Goal: Information Seeking & Learning: Learn about a topic

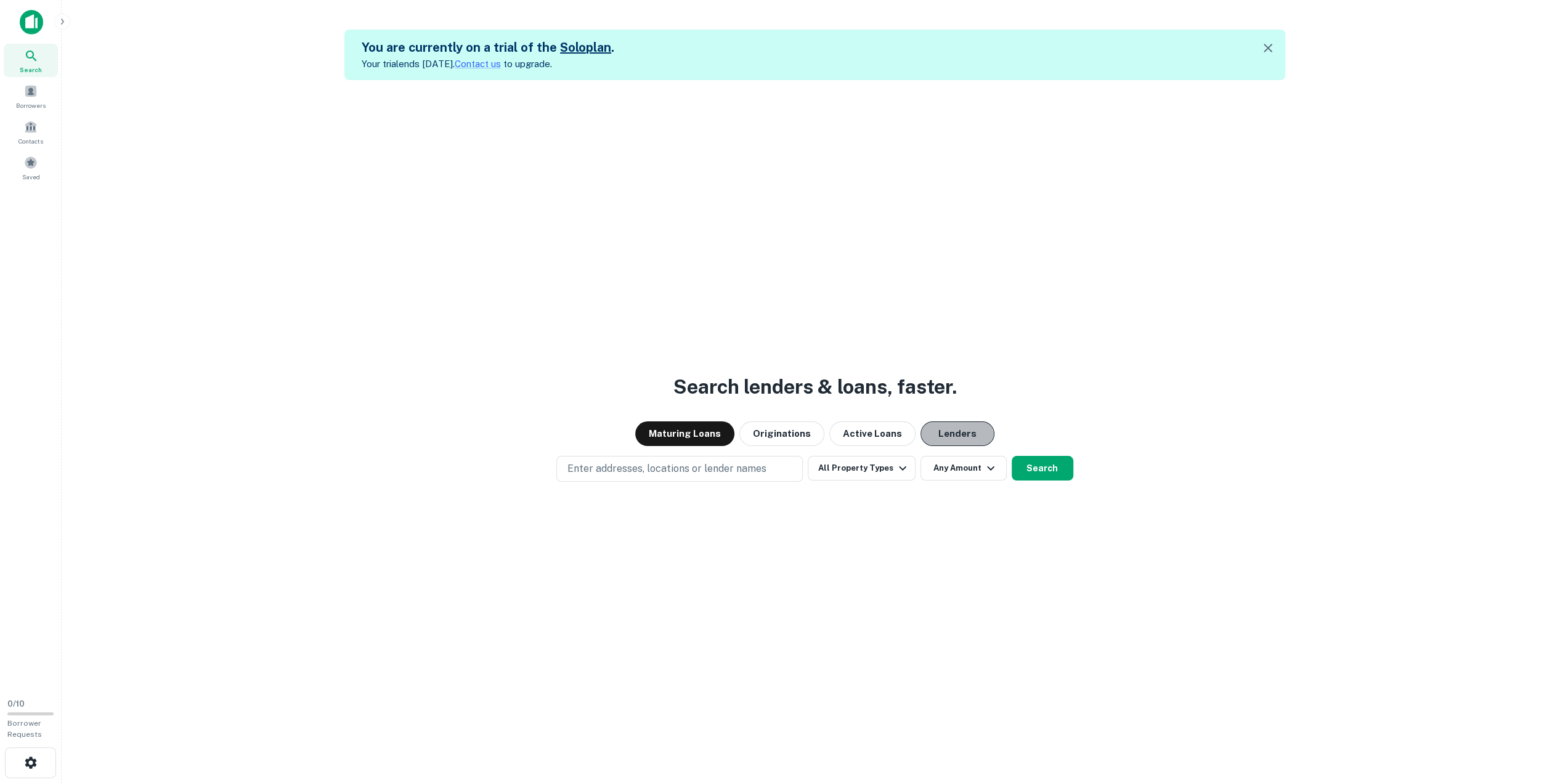
click at [947, 434] on button "Lenders" at bounding box center [957, 433] width 74 height 25
click at [842, 469] on button "All Property Types" at bounding box center [861, 468] width 107 height 25
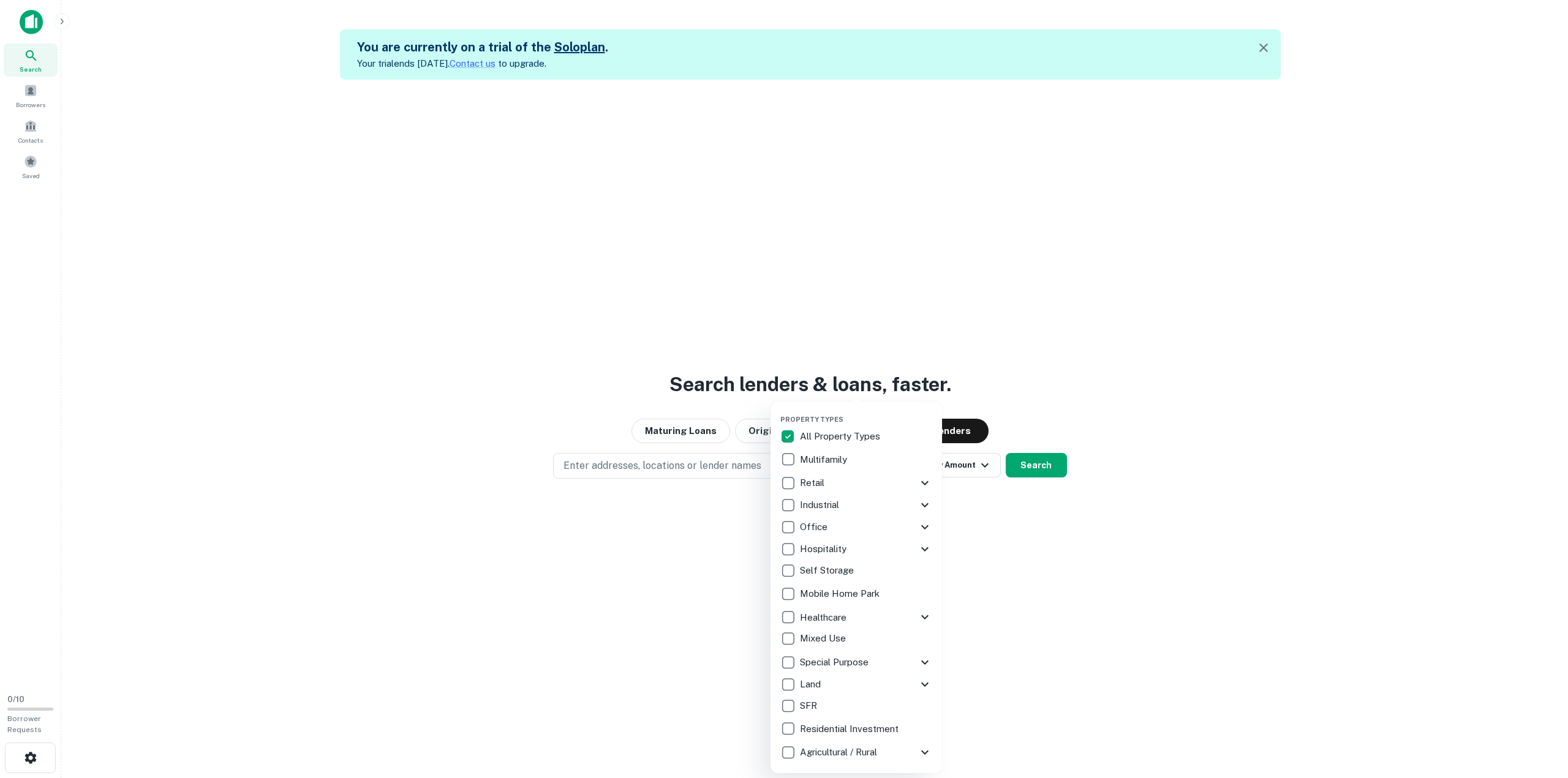
drag, startPoint x: 932, startPoint y: 686, endPoint x: 923, endPoint y: 683, distance: 9.5
click at [923, 683] on icon at bounding box center [925, 684] width 7 height 4
click at [987, 580] on div at bounding box center [784, 389] width 1568 height 778
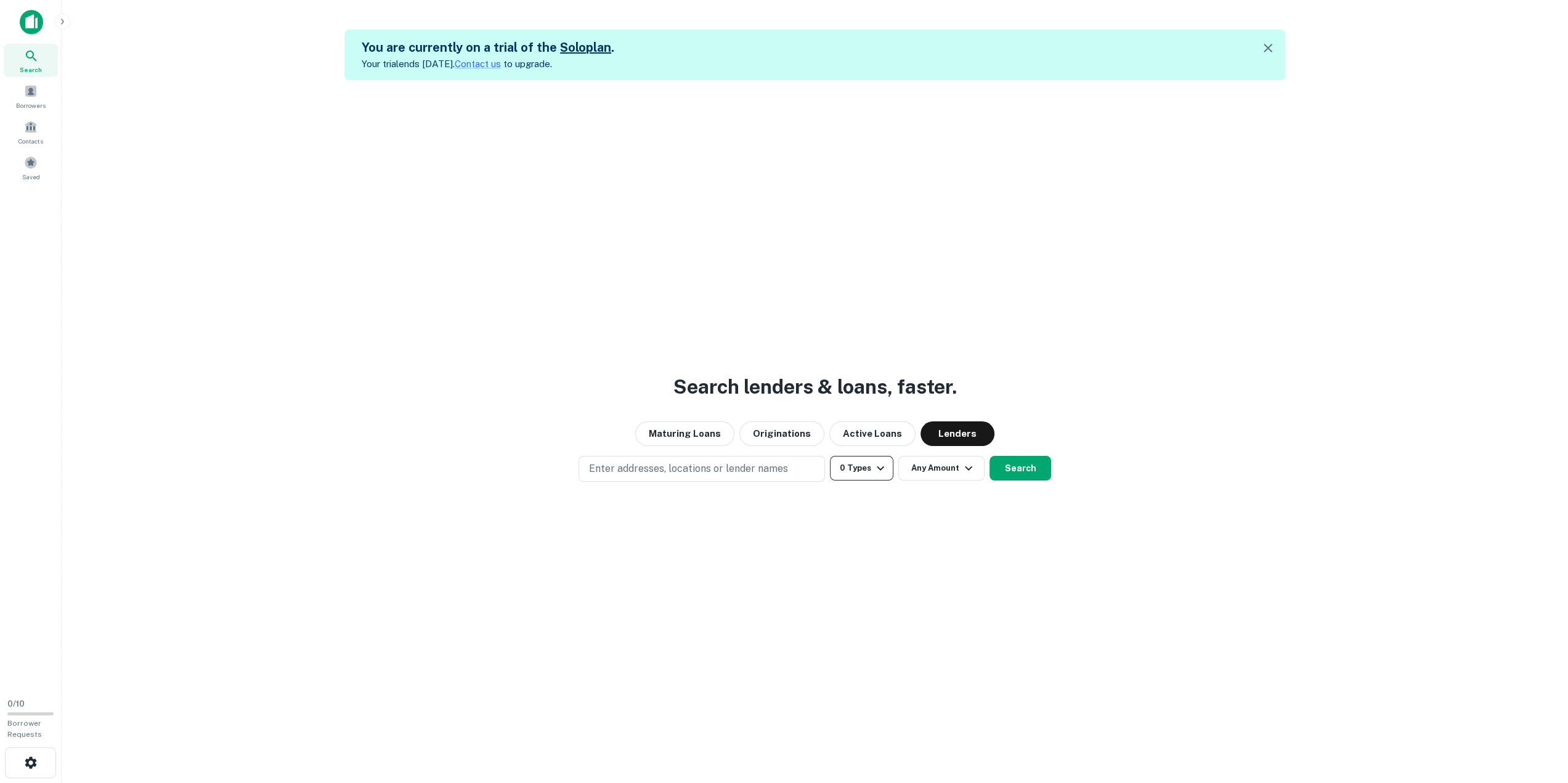
click at [877, 466] on icon "button" at bounding box center [880, 468] width 15 height 15
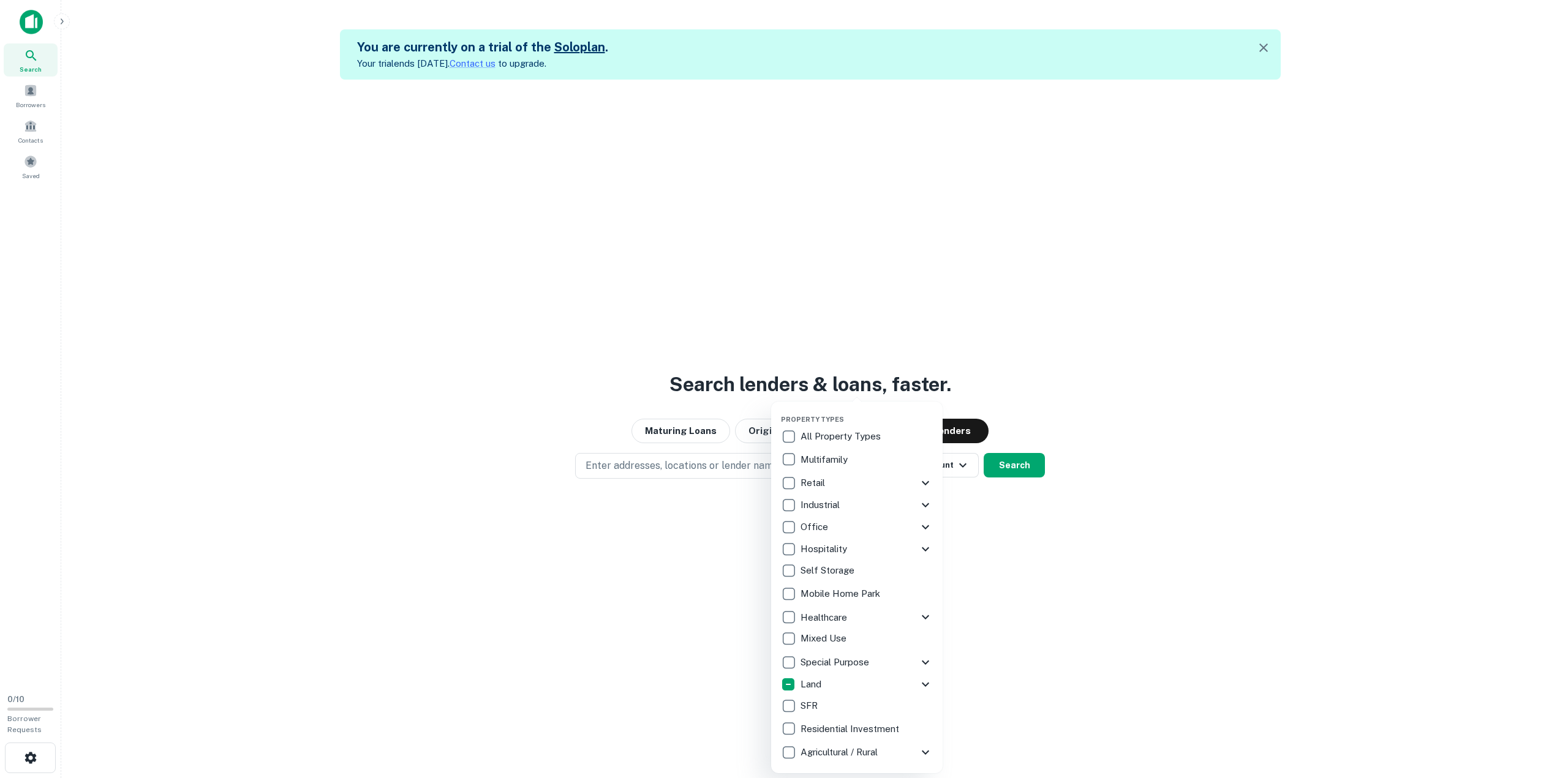
click at [993, 532] on div at bounding box center [784, 389] width 1568 height 778
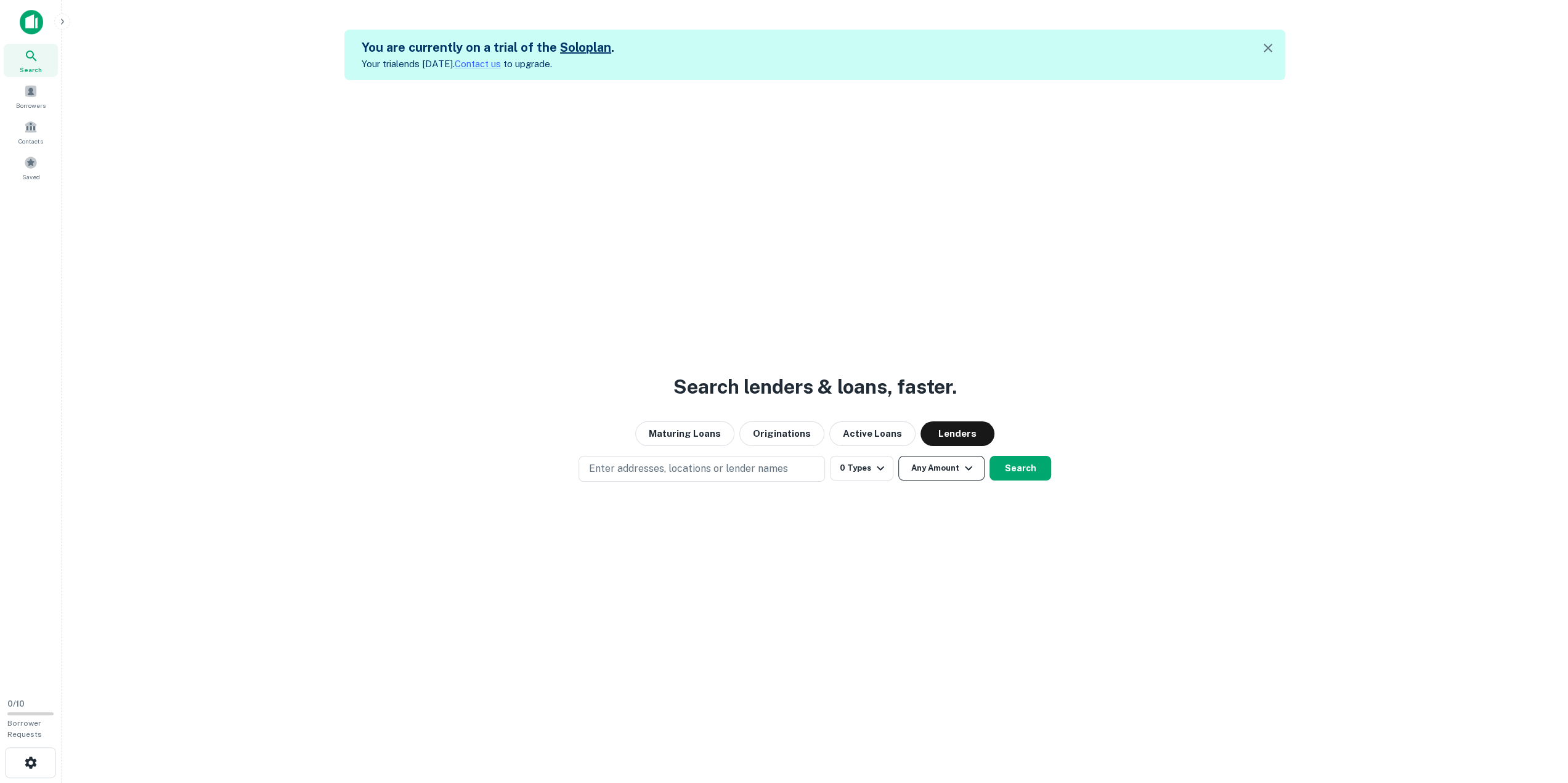
click at [941, 469] on button "Any Amount" at bounding box center [941, 468] width 86 height 25
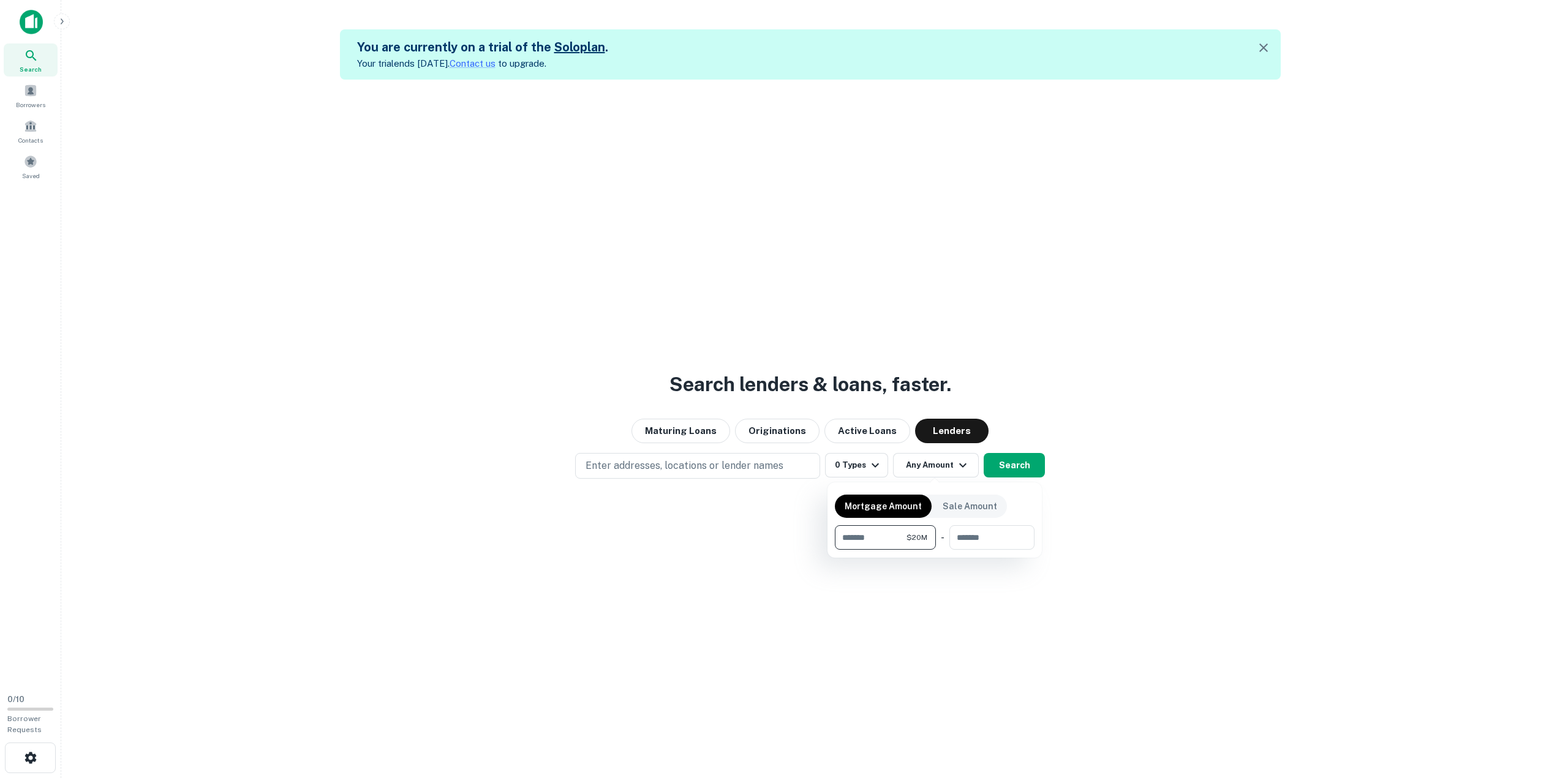
type input "********"
click at [1013, 465] on div at bounding box center [784, 389] width 1568 height 778
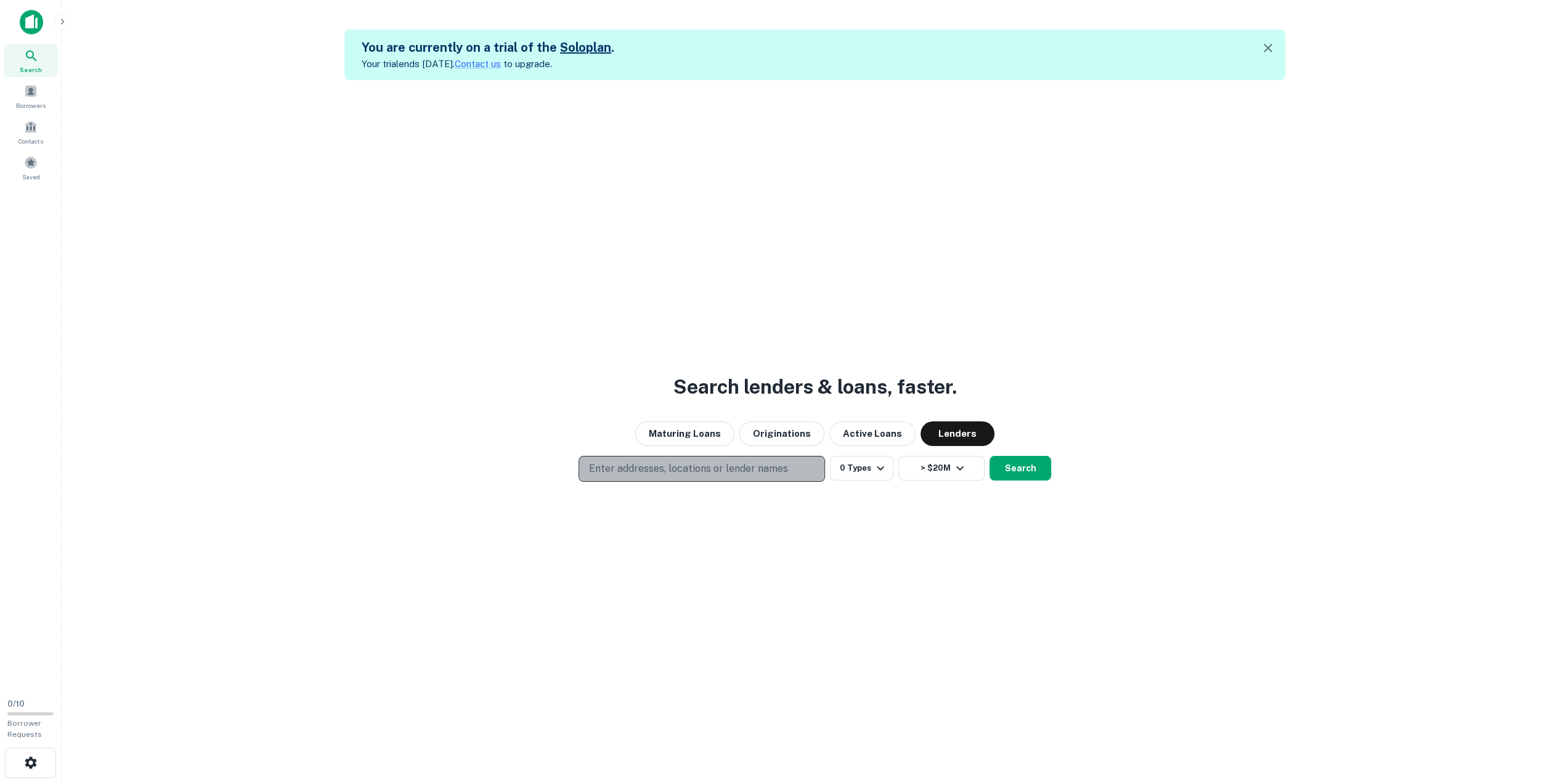
click at [736, 470] on p "Enter addresses, locations or lender names" at bounding box center [688, 469] width 199 height 15
click at [912, 543] on div "Search lenders & loans, faster. Maturing Loans Originations Active Loans Lender…" at bounding box center [814, 471] width 1486 height 783
click at [1009, 466] on button "Search" at bounding box center [1020, 468] width 62 height 25
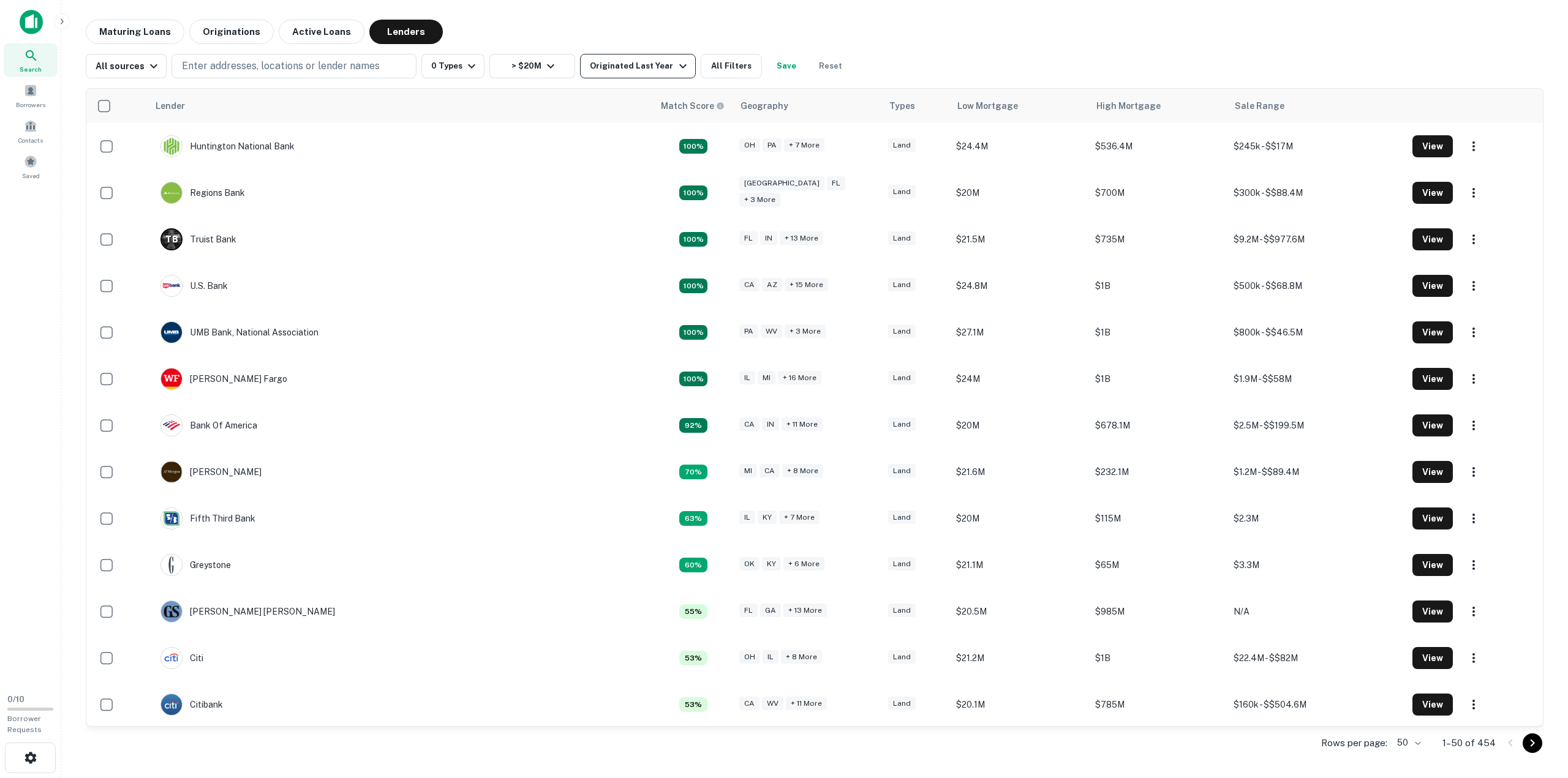
click at [675, 65] on icon "button" at bounding box center [682, 66] width 15 height 15
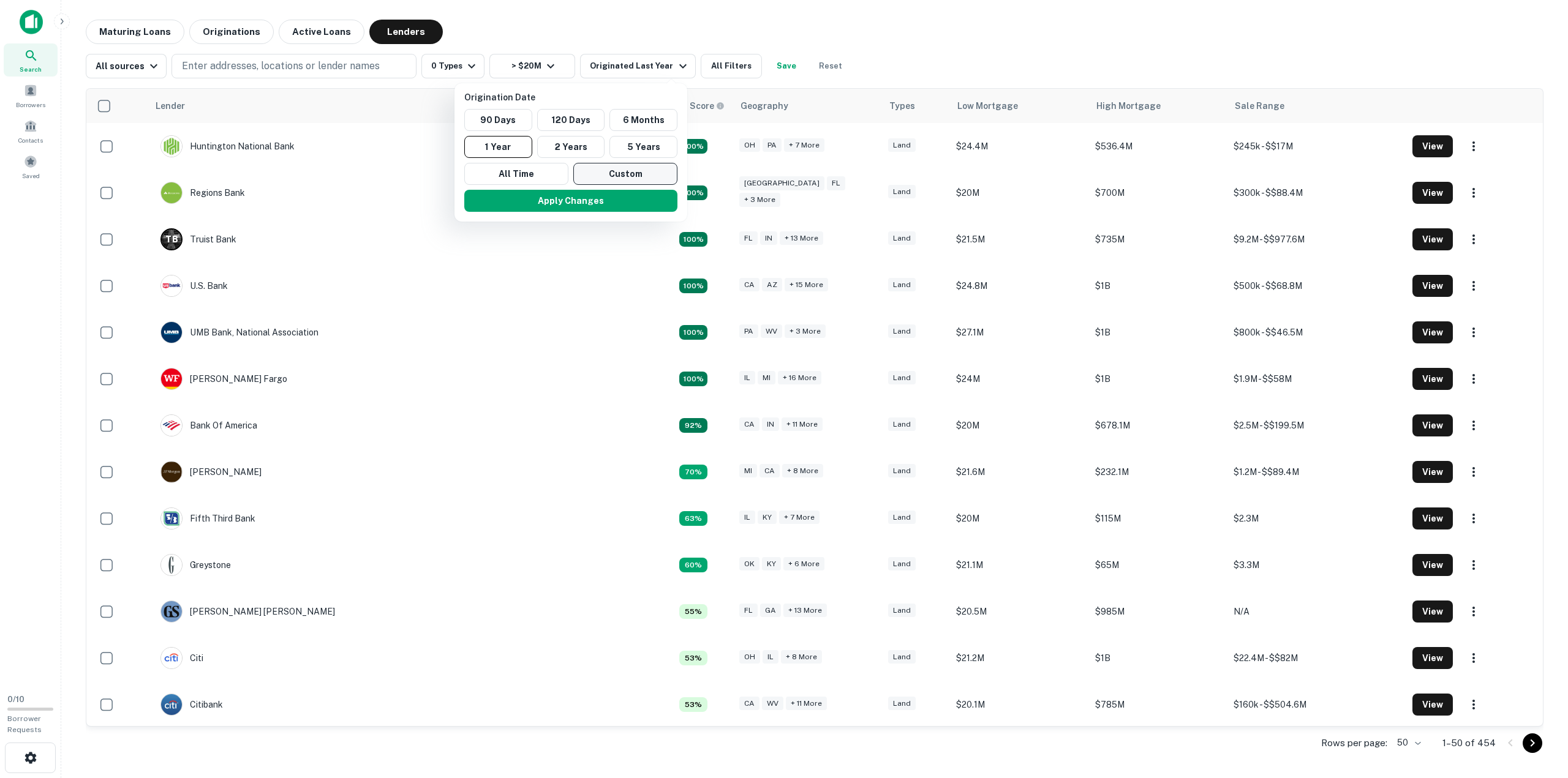
click at [622, 173] on button "Custom" at bounding box center [625, 173] width 104 height 22
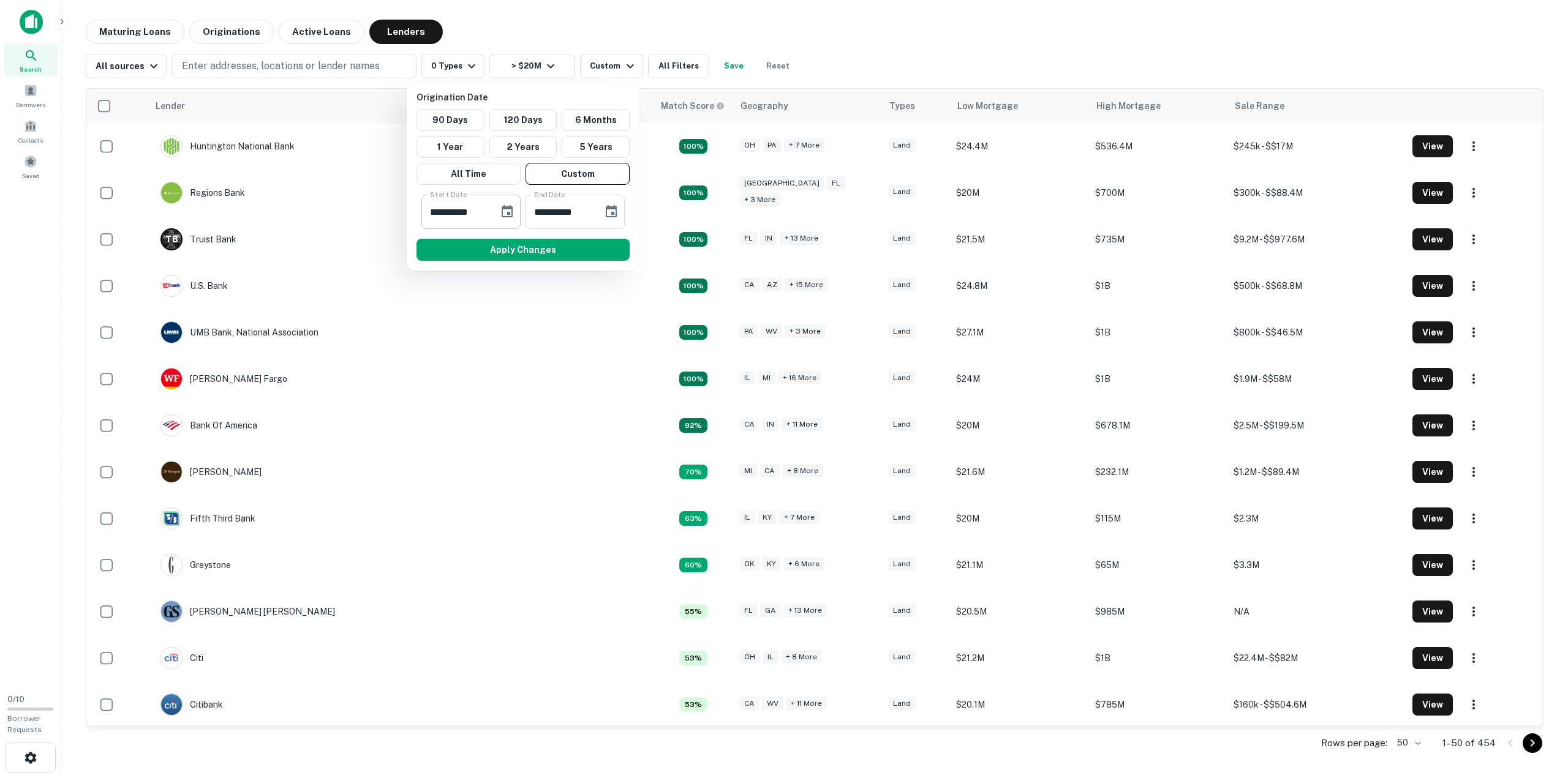
click at [507, 210] on icon "Choose date, selected date is Apr 2, 2025" at bounding box center [507, 212] width 15 height 15
click at [573, 248] on icon "Previous month" at bounding box center [573, 247] width 4 height 7
click at [573, 248] on icon "Previous month" at bounding box center [573, 247] width 4 height 7
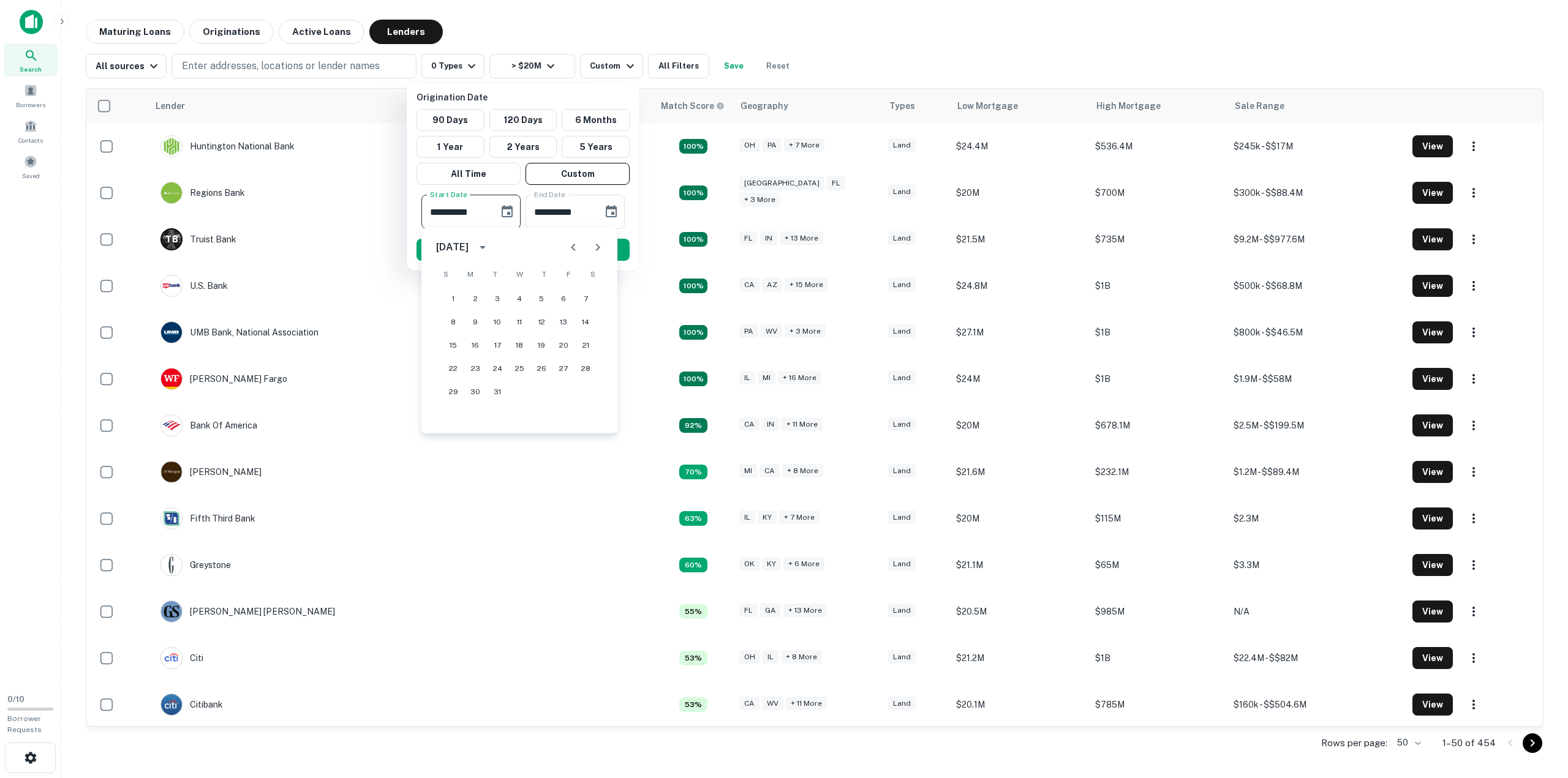
click at [572, 248] on icon "Previous month" at bounding box center [573, 247] width 4 height 7
click at [472, 392] on button "30" at bounding box center [475, 391] width 22 height 22
type input "**********"
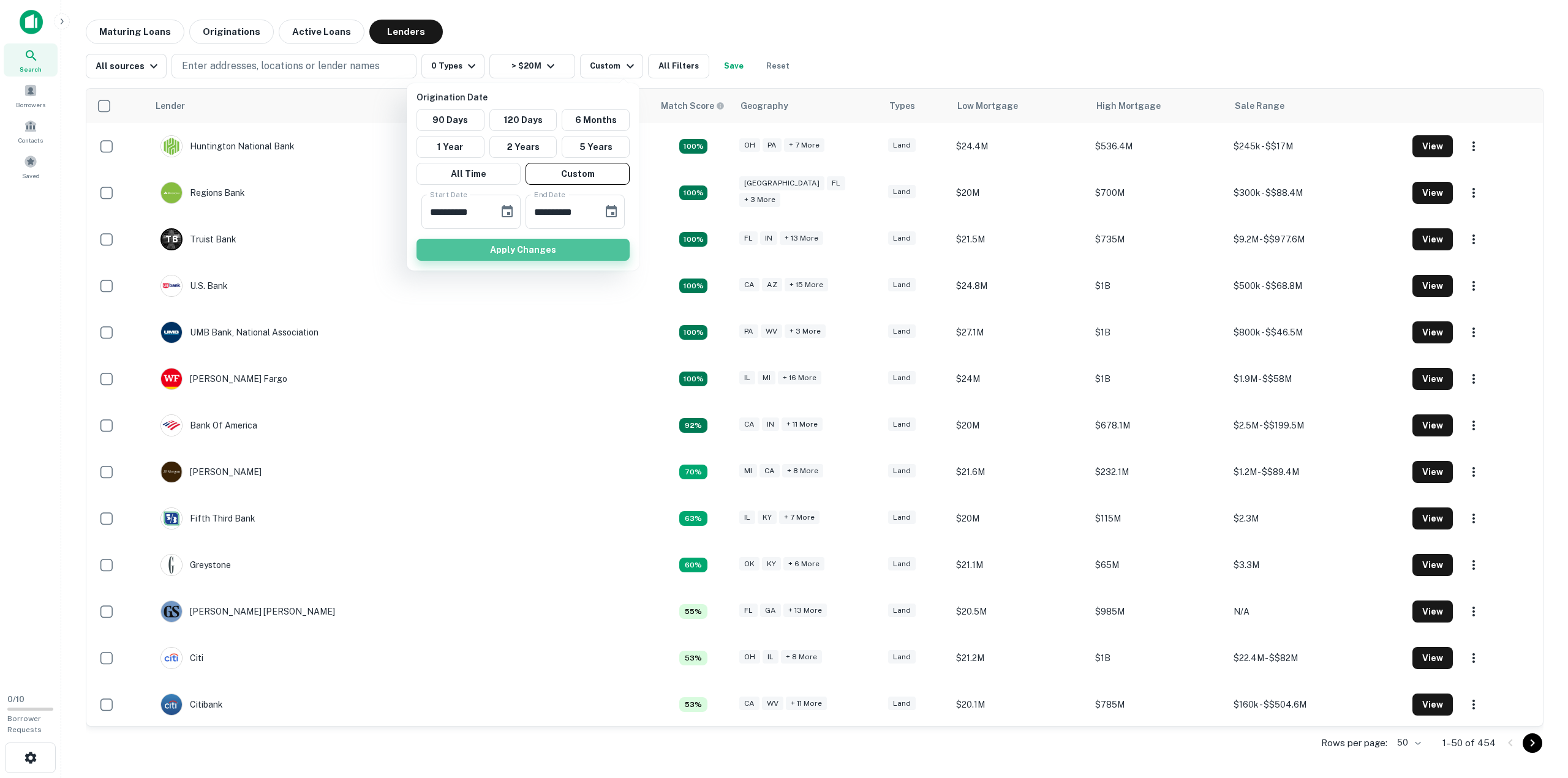
click at [524, 245] on button "Apply Changes" at bounding box center [523, 249] width 213 height 22
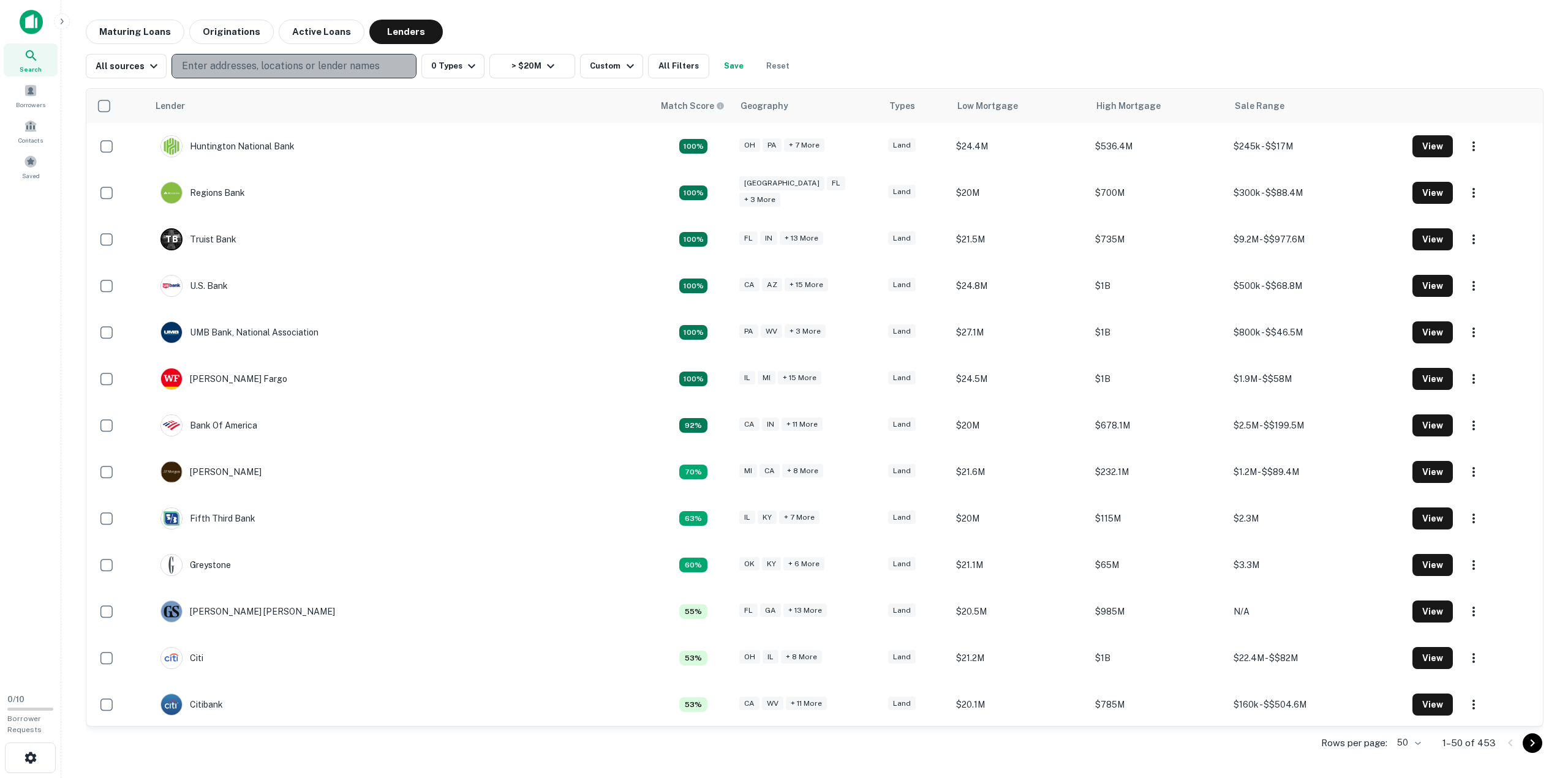
click at [253, 64] on p "Enter addresses, locations or lender names" at bounding box center [280, 66] width 198 height 15
type input "*********"
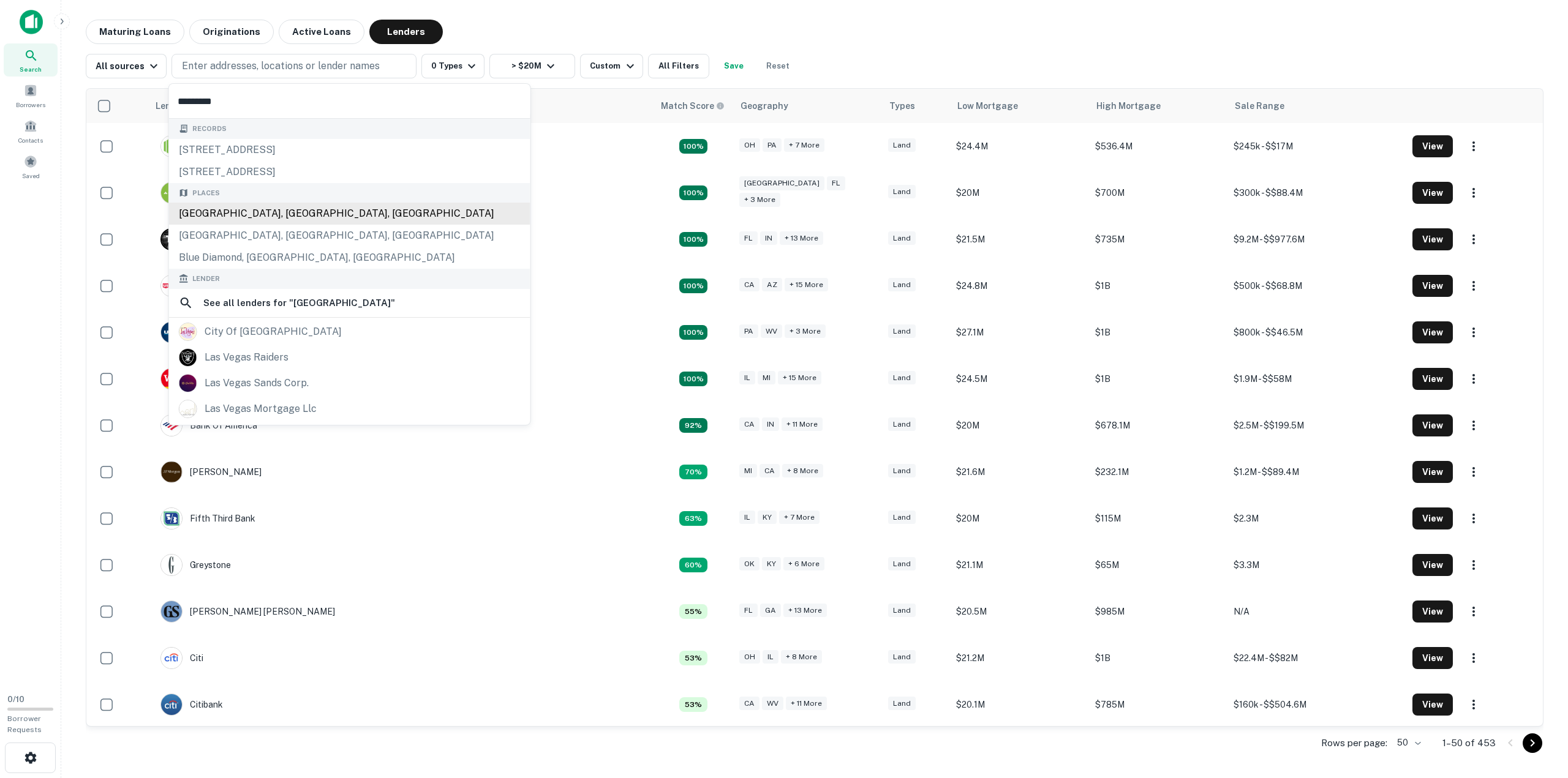
click at [230, 215] on div "Las Vegas, NV, USA" at bounding box center [350, 214] width 361 height 22
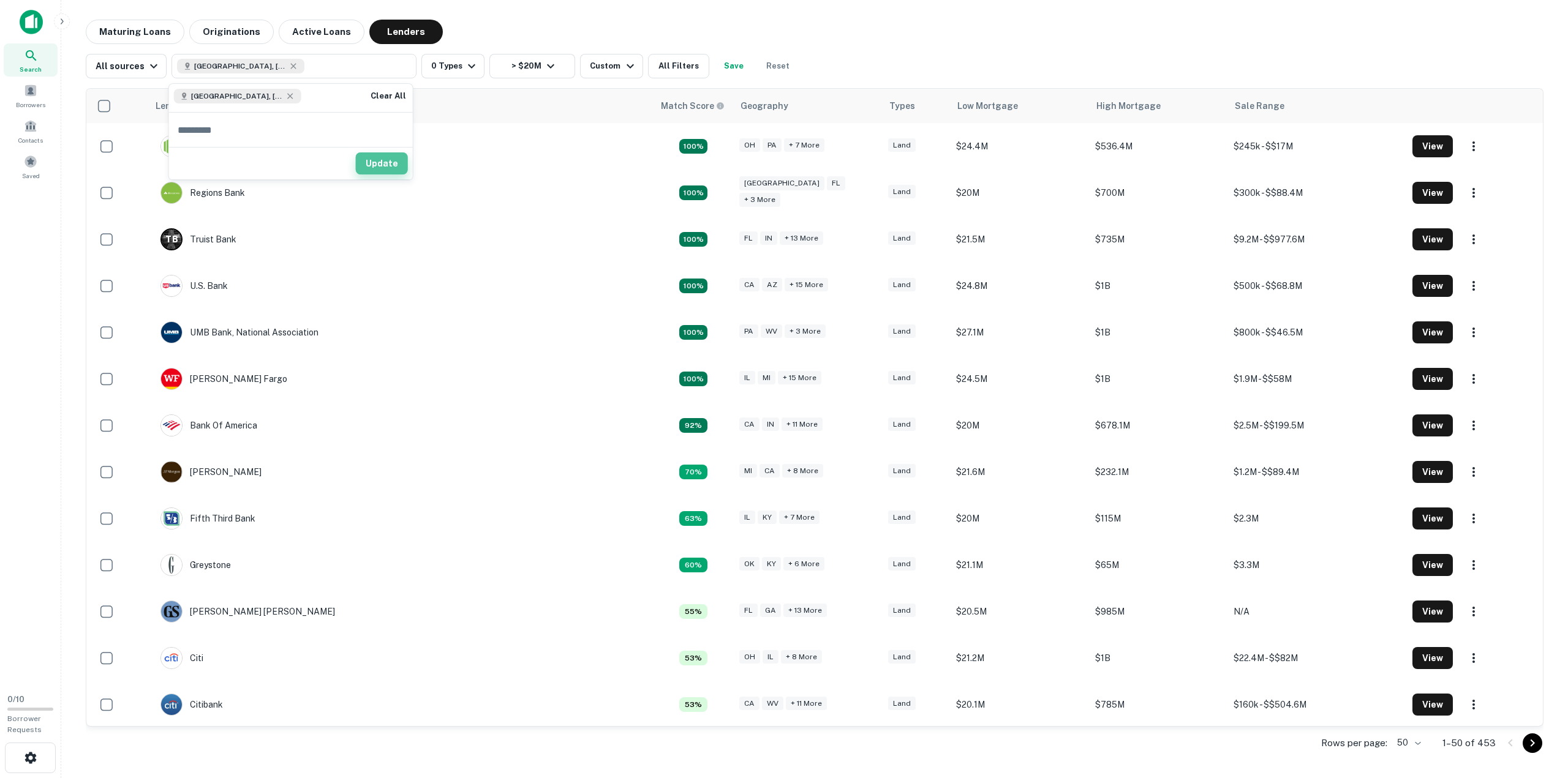
click at [380, 158] on button "Update" at bounding box center [382, 163] width 52 height 22
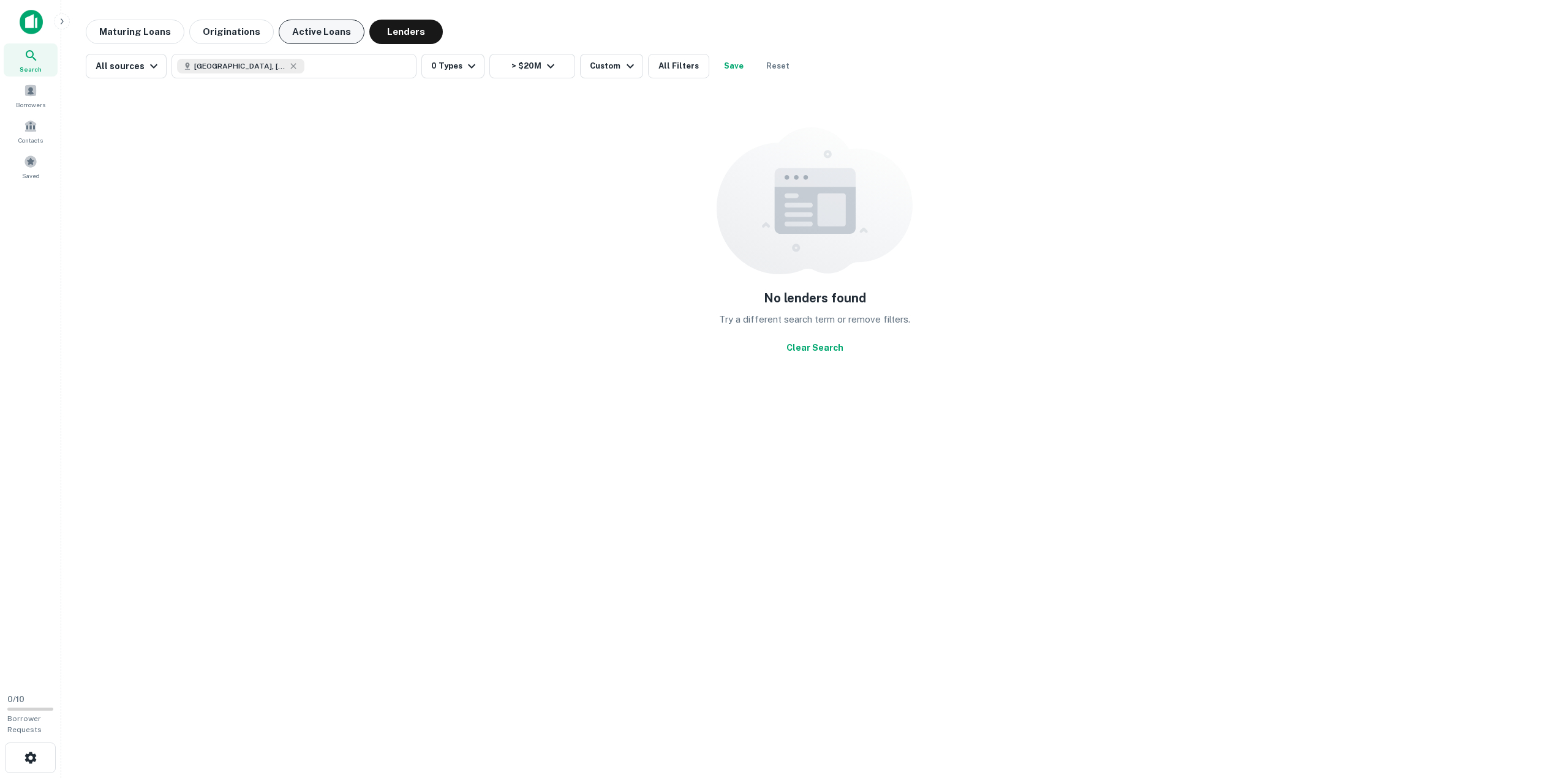
click at [323, 34] on button "Active Loans" at bounding box center [321, 32] width 86 height 24
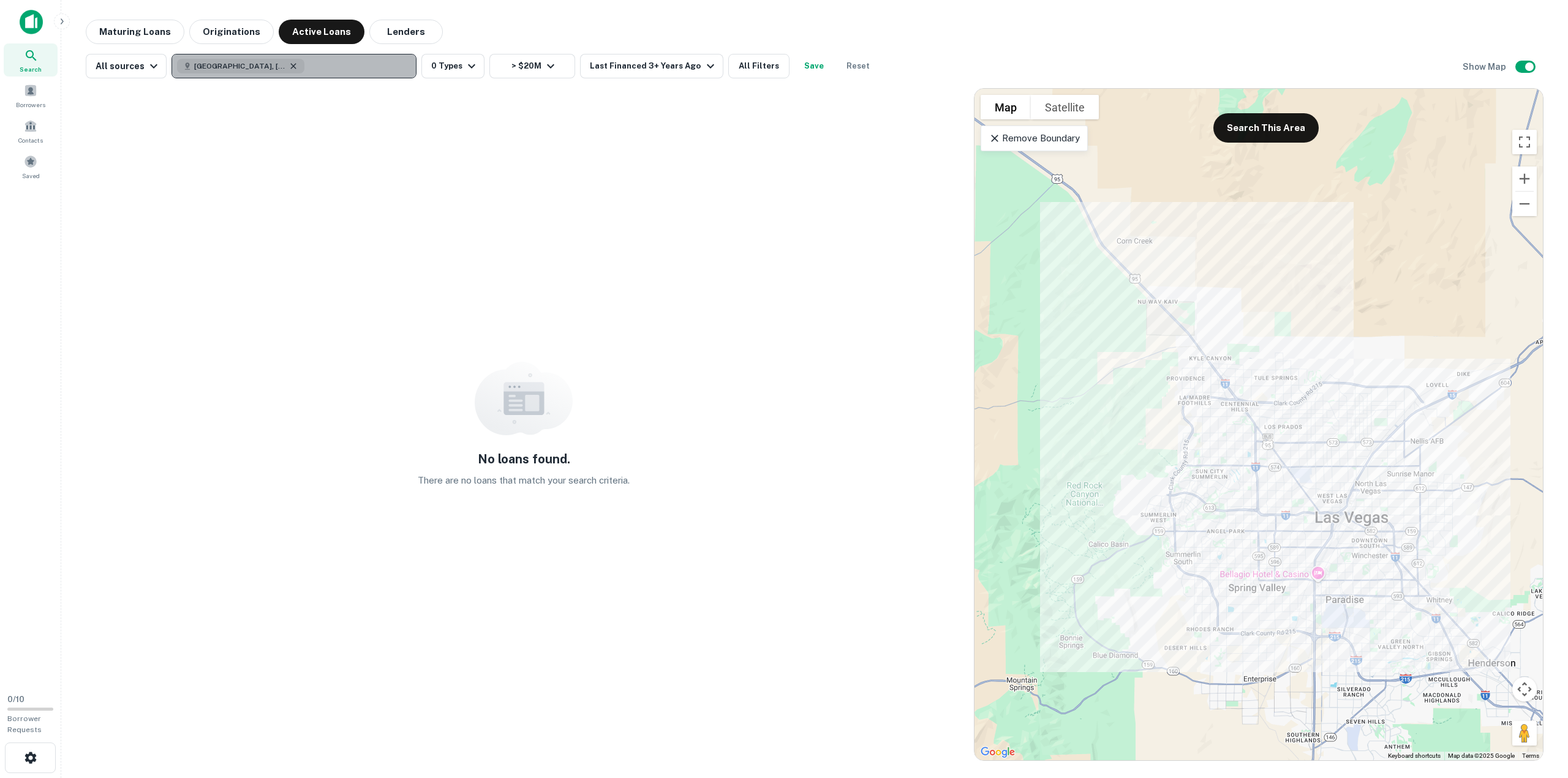
click at [288, 65] on icon "button" at bounding box center [293, 66] width 10 height 10
click at [403, 32] on button "Lenders" at bounding box center [405, 32] width 73 height 24
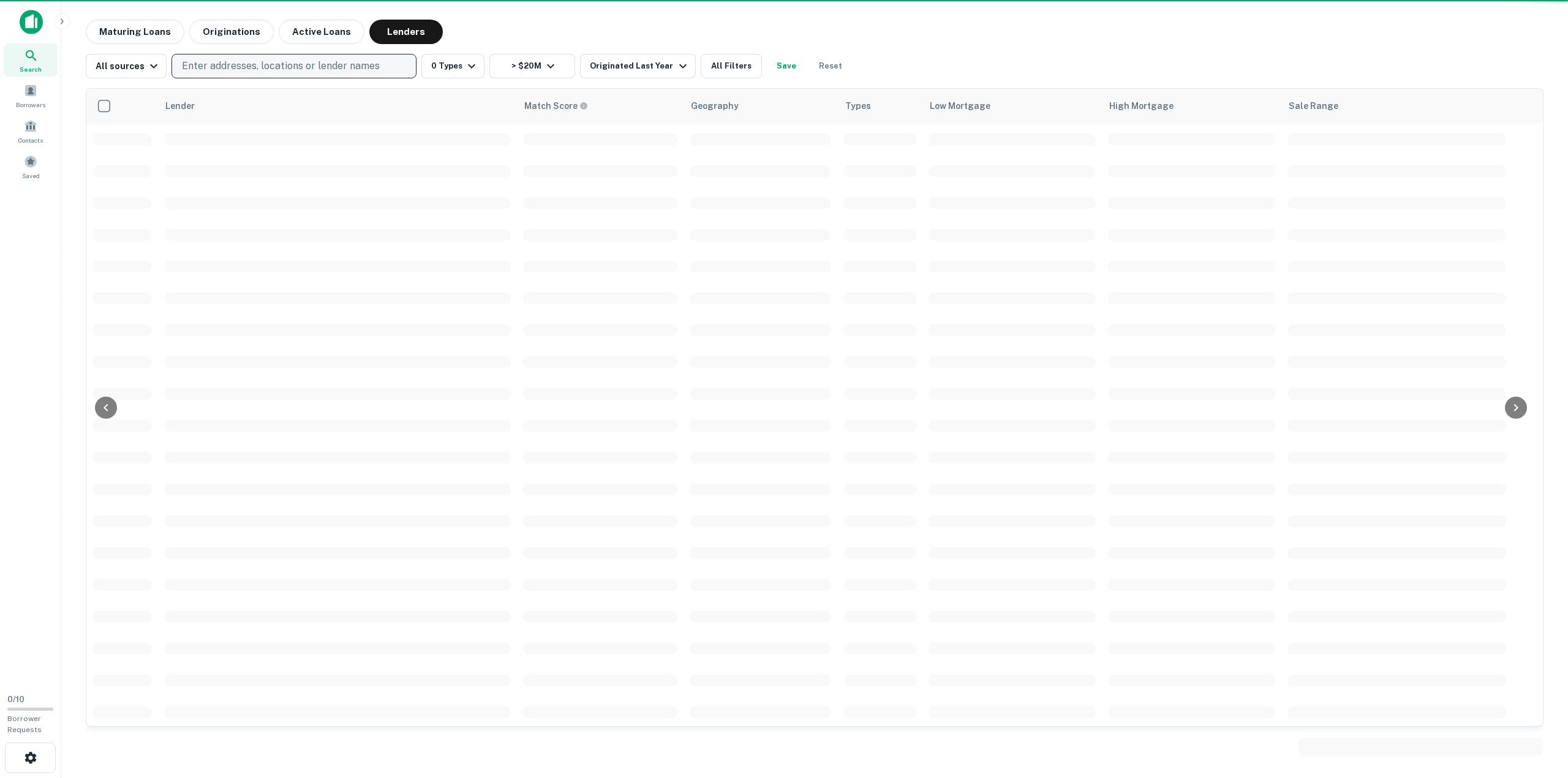
click at [386, 135] on span at bounding box center [337, 139] width 347 height 12
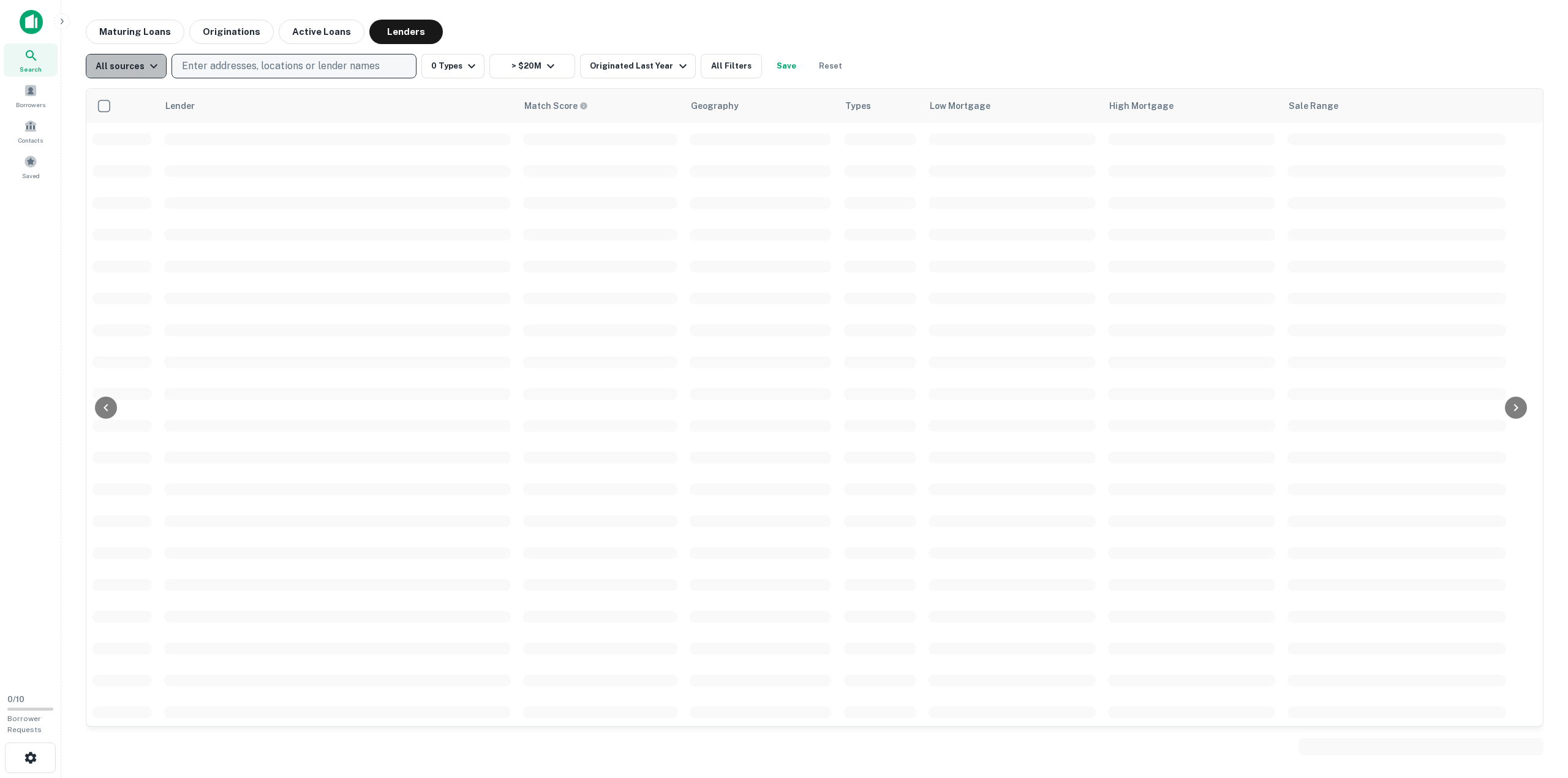
click at [150, 65] on icon "button" at bounding box center [153, 66] width 7 height 4
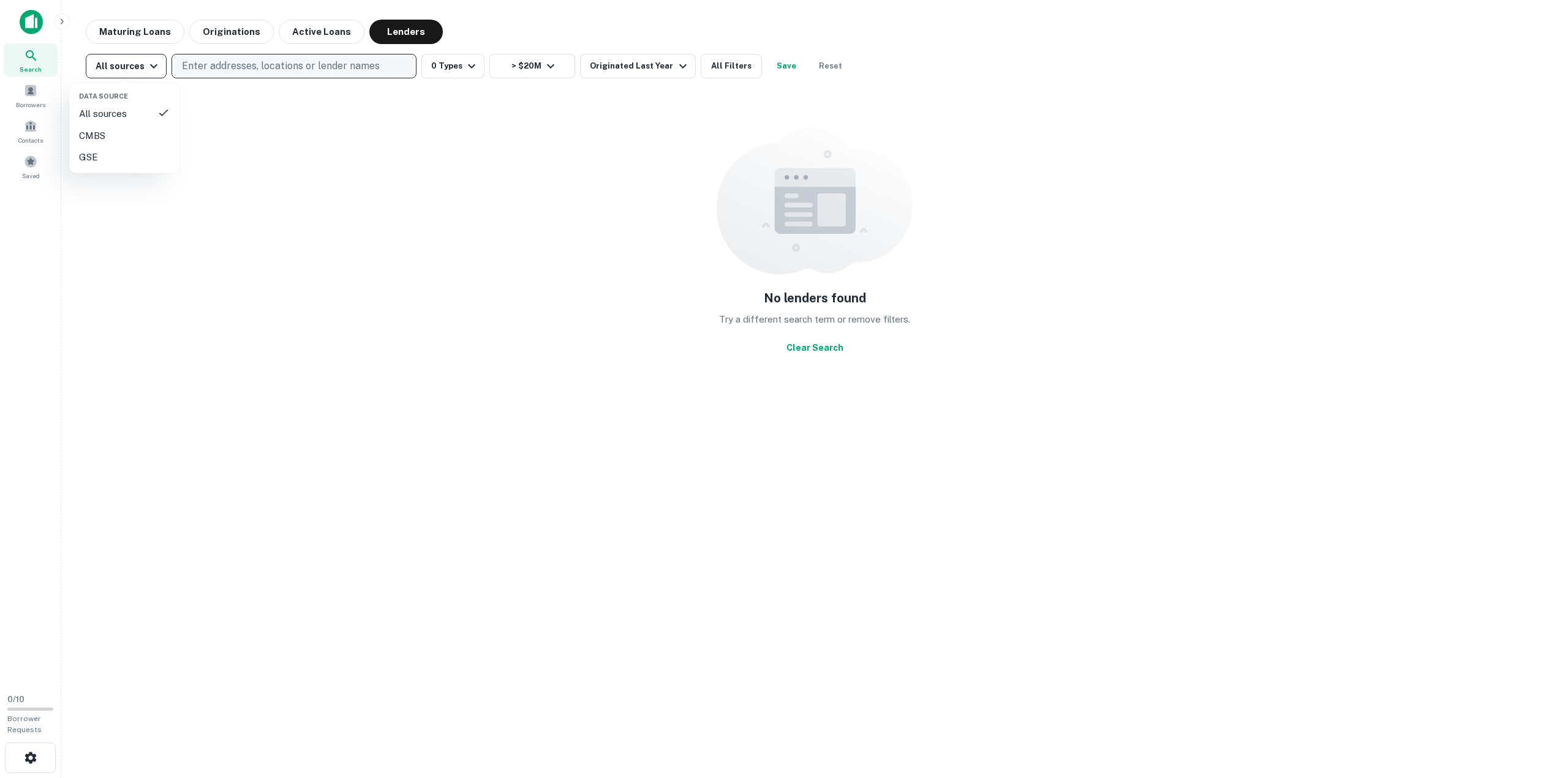
click at [149, 65] on div at bounding box center [784, 389] width 1568 height 778
click at [464, 69] on icon "button" at bounding box center [472, 66] width 15 height 15
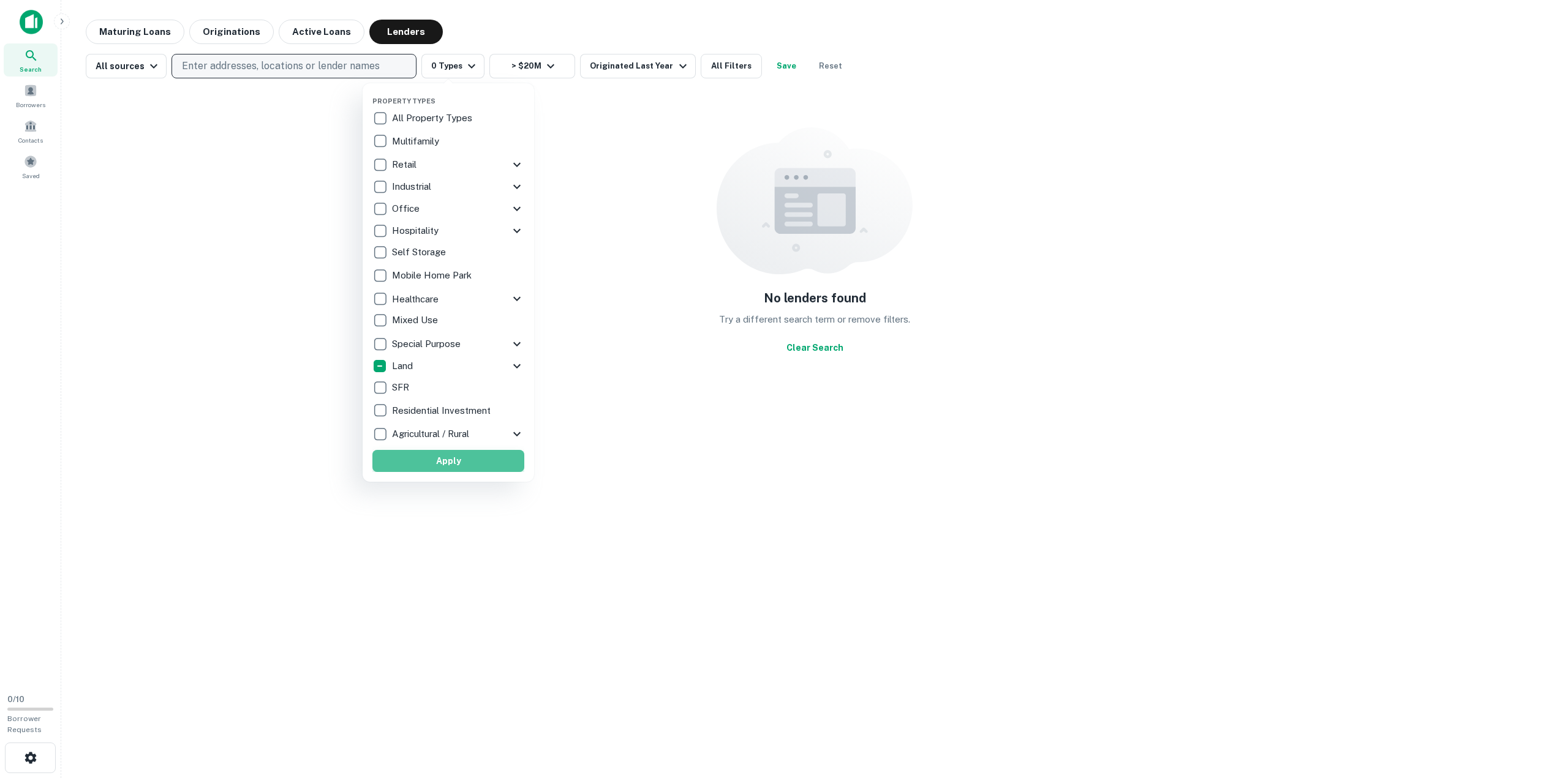
click at [459, 460] on button "Apply" at bounding box center [448, 461] width 152 height 22
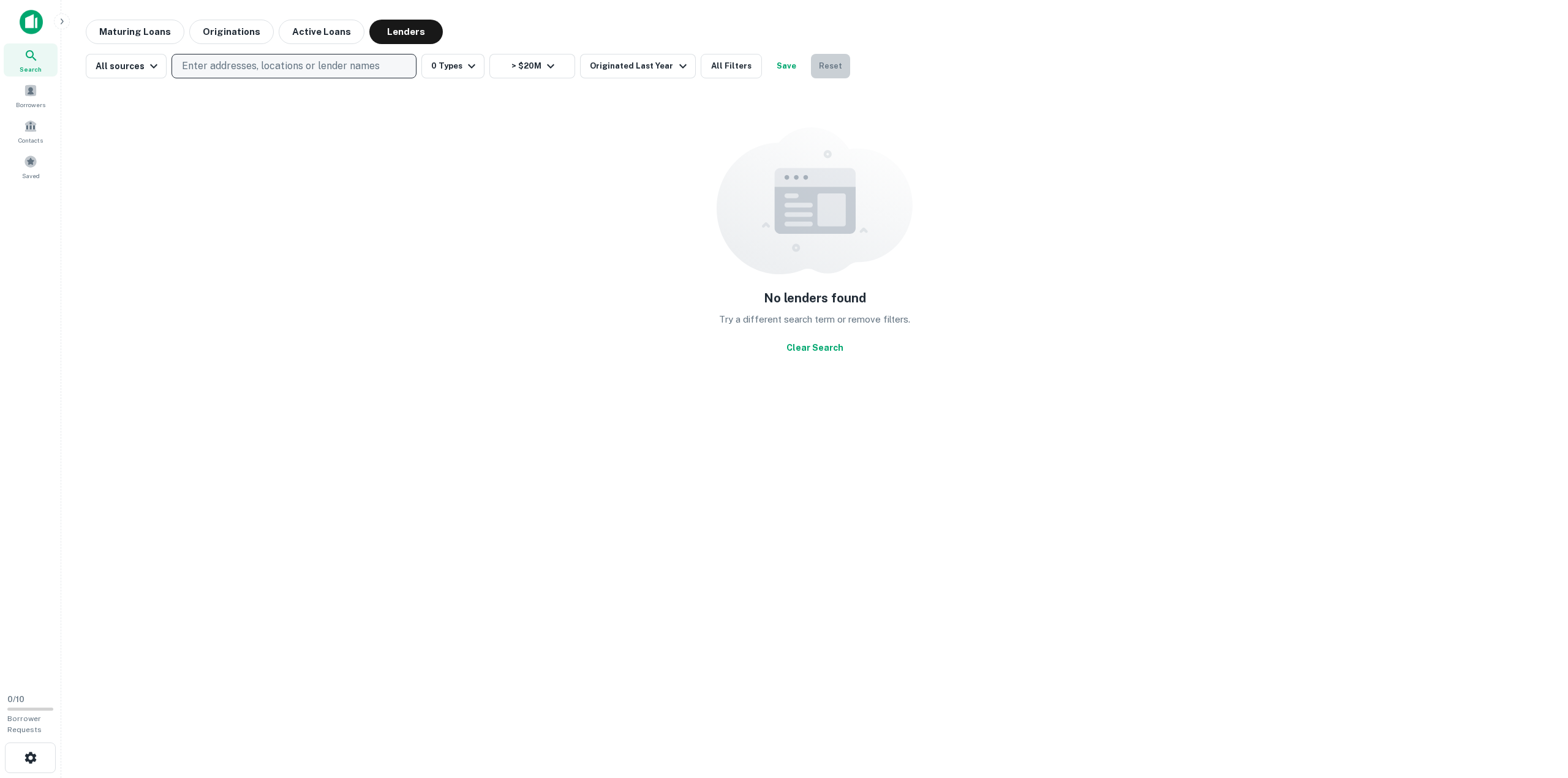
click at [815, 65] on button "Reset" at bounding box center [830, 65] width 39 height 24
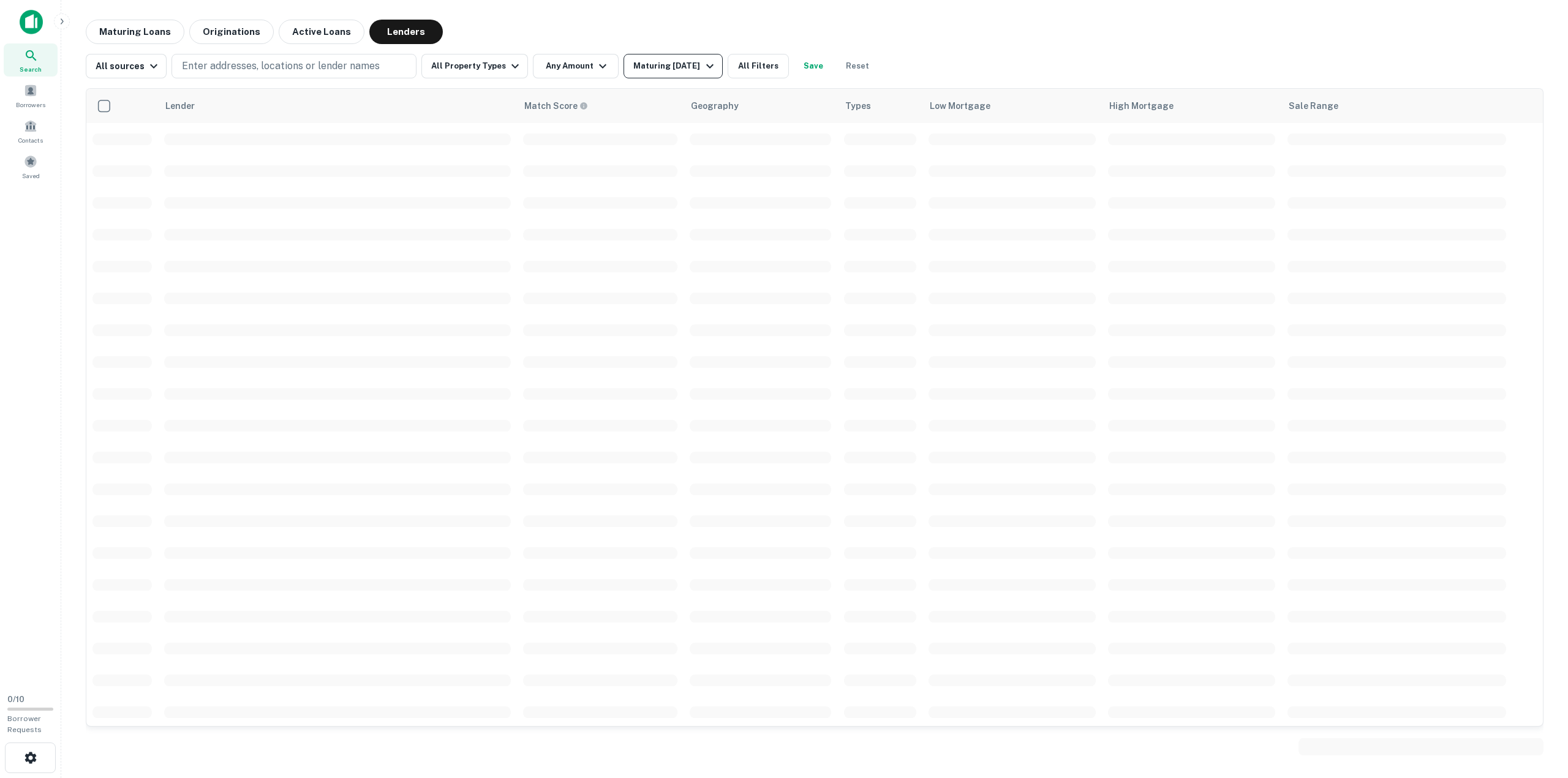
click at [702, 67] on icon "button" at bounding box center [710, 66] width 15 height 15
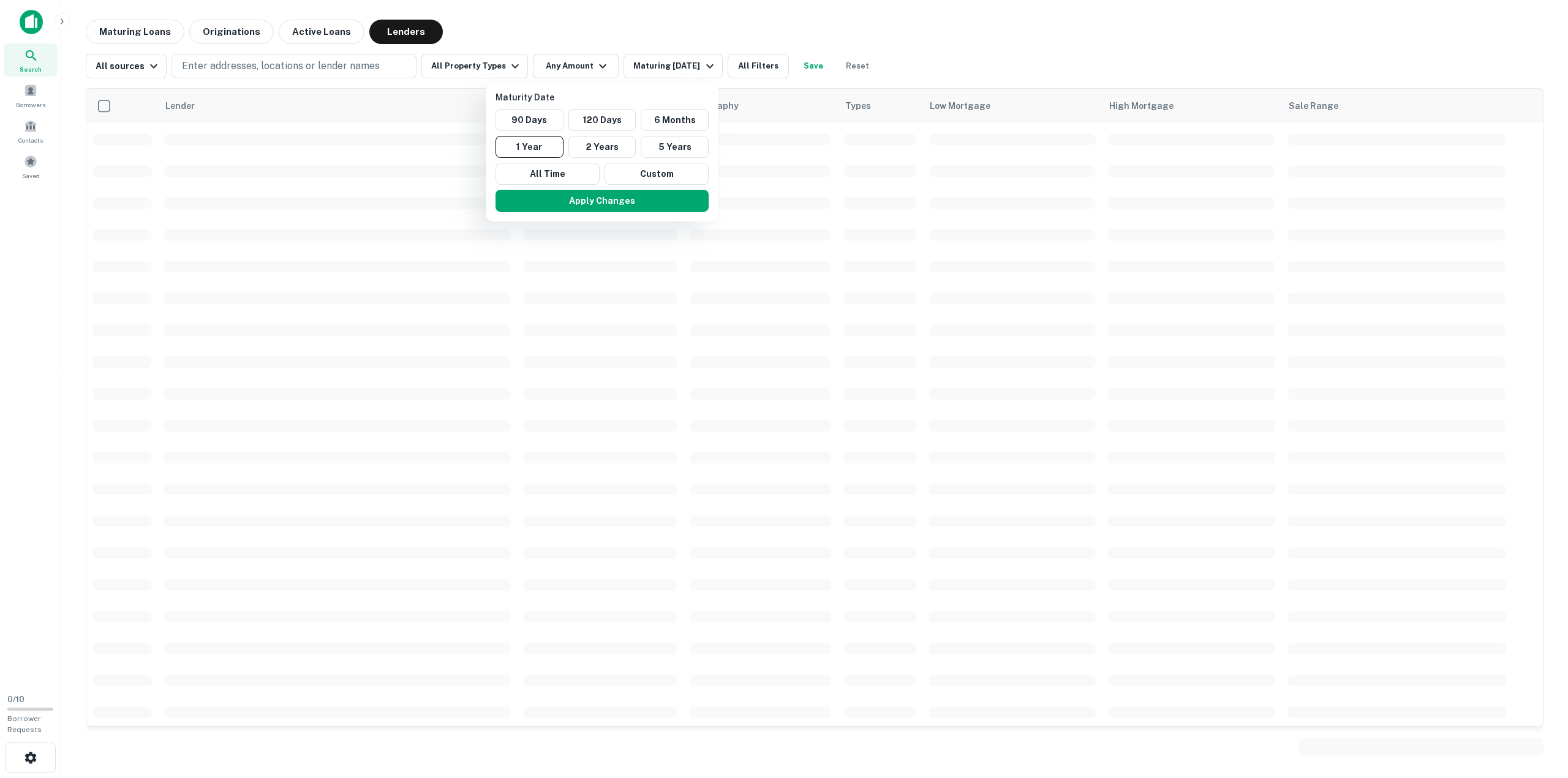
drag, startPoint x: 506, startPoint y: 34, endPoint x: 510, endPoint y: 29, distance: 6.4
click at [507, 32] on div at bounding box center [784, 389] width 1568 height 778
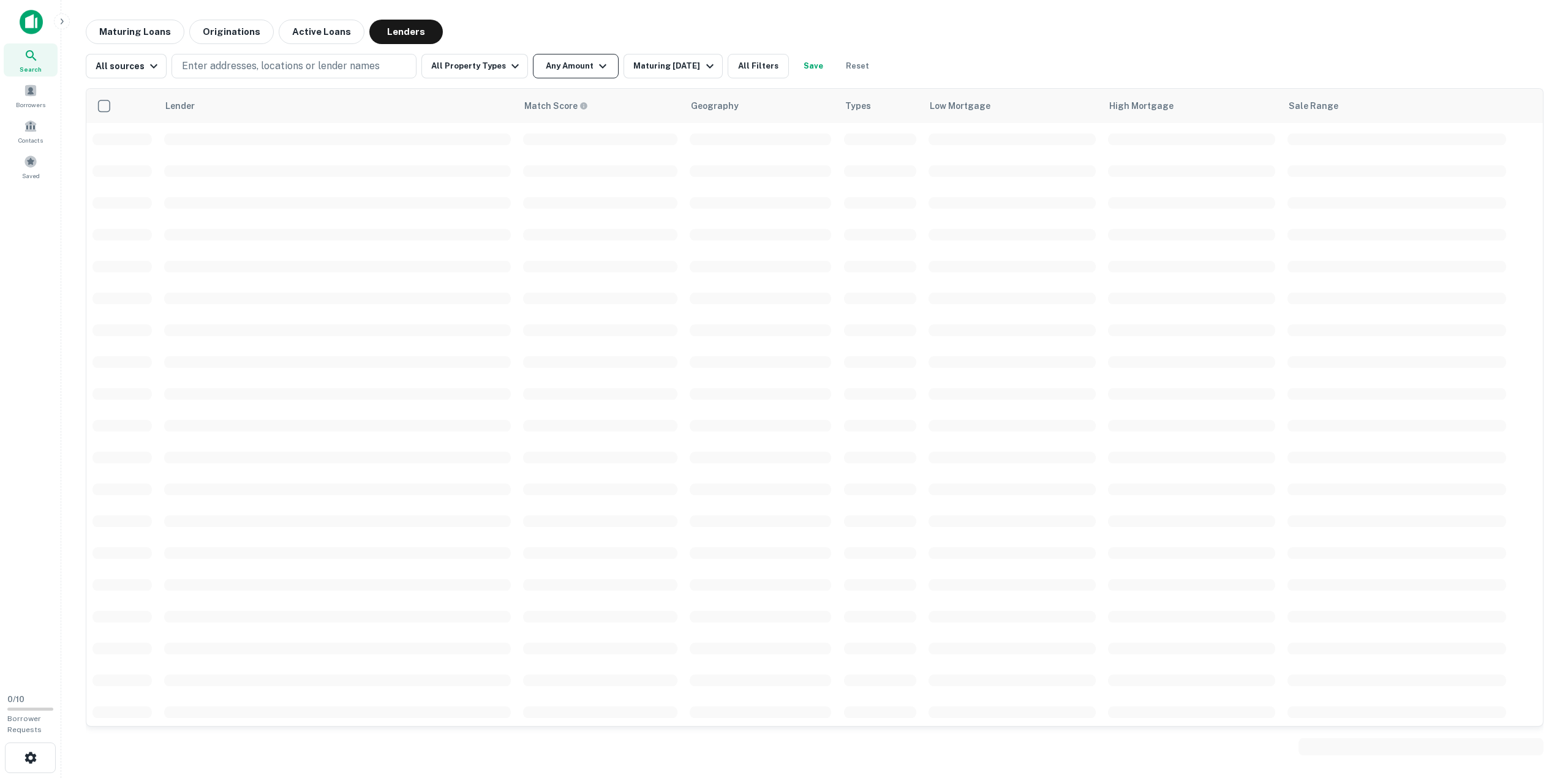
click at [599, 67] on icon "button" at bounding box center [602, 66] width 7 height 4
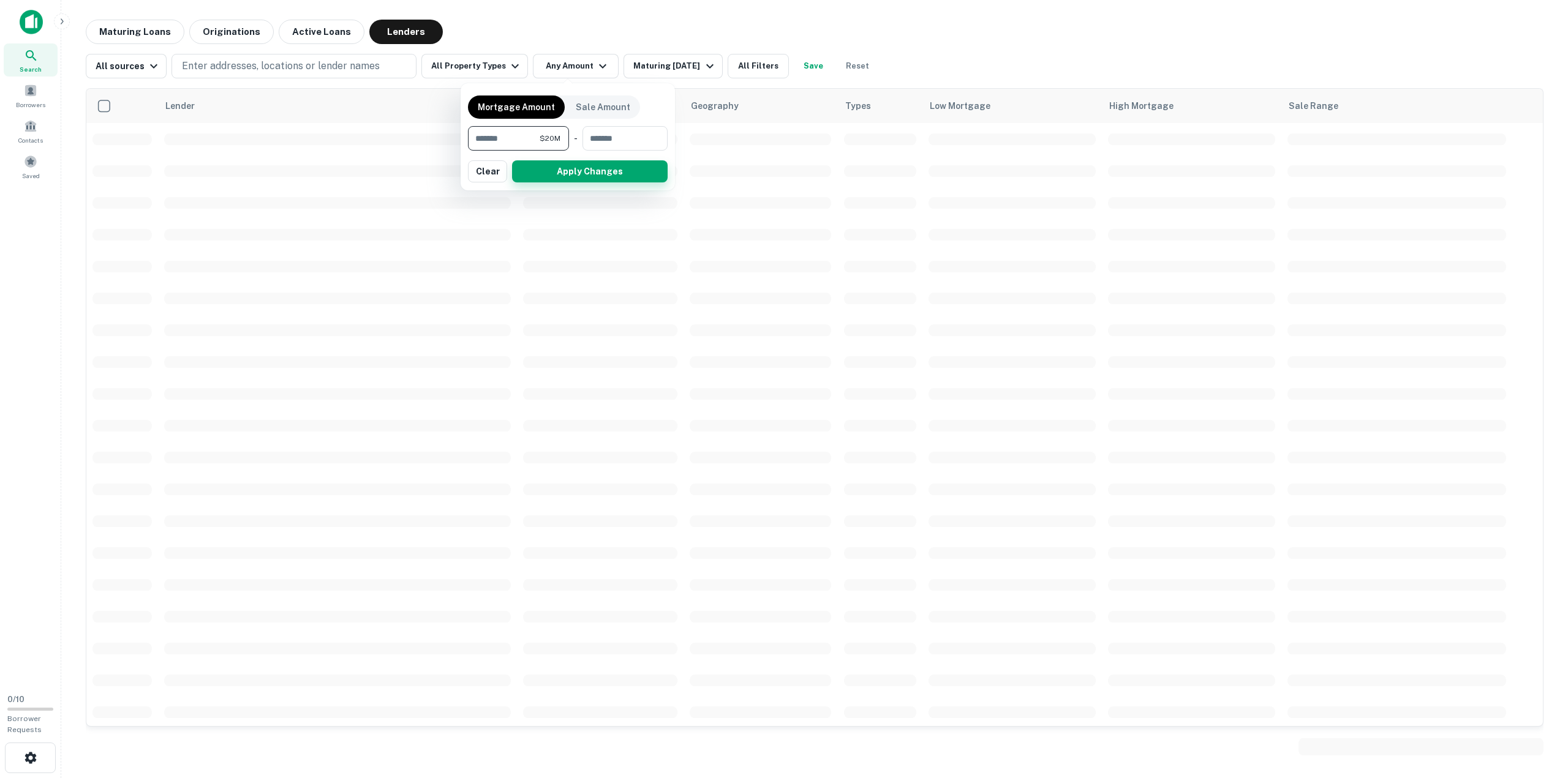
type input "********"
click at [592, 176] on button "Apply Changes" at bounding box center [589, 171] width 155 height 22
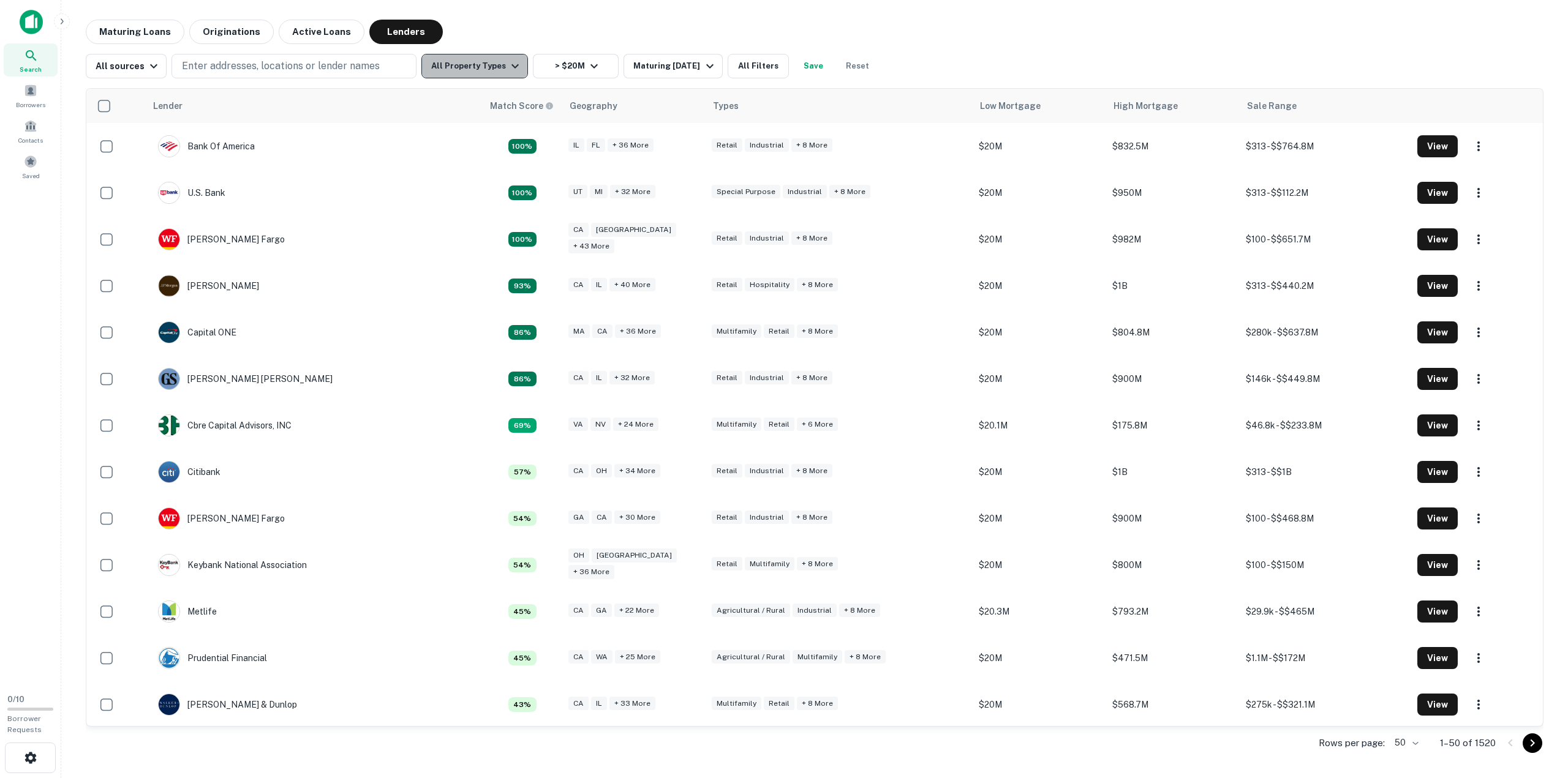
click at [511, 67] on icon "button" at bounding box center [515, 66] width 7 height 4
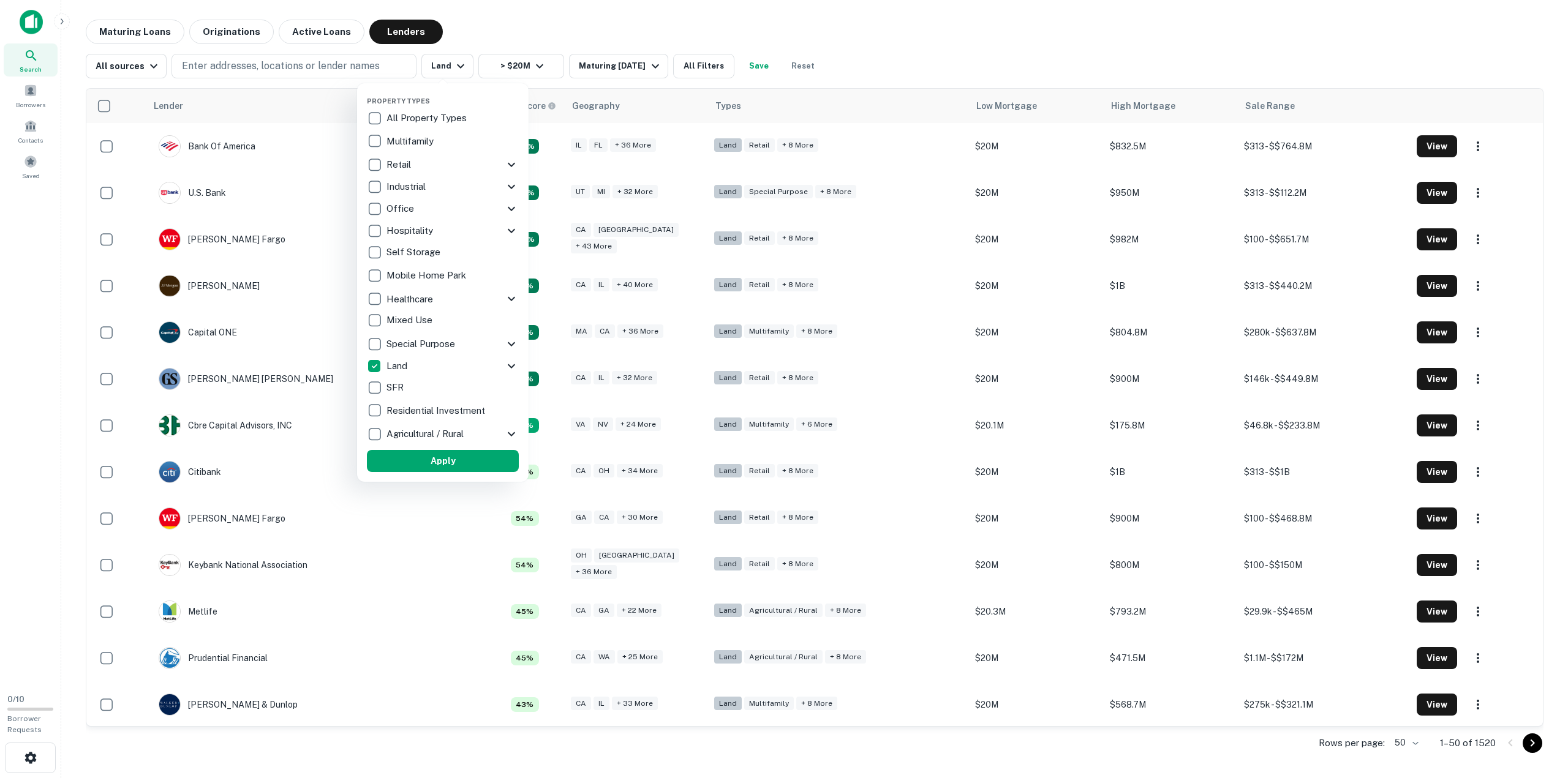
click at [513, 365] on icon at bounding box center [511, 366] width 7 height 4
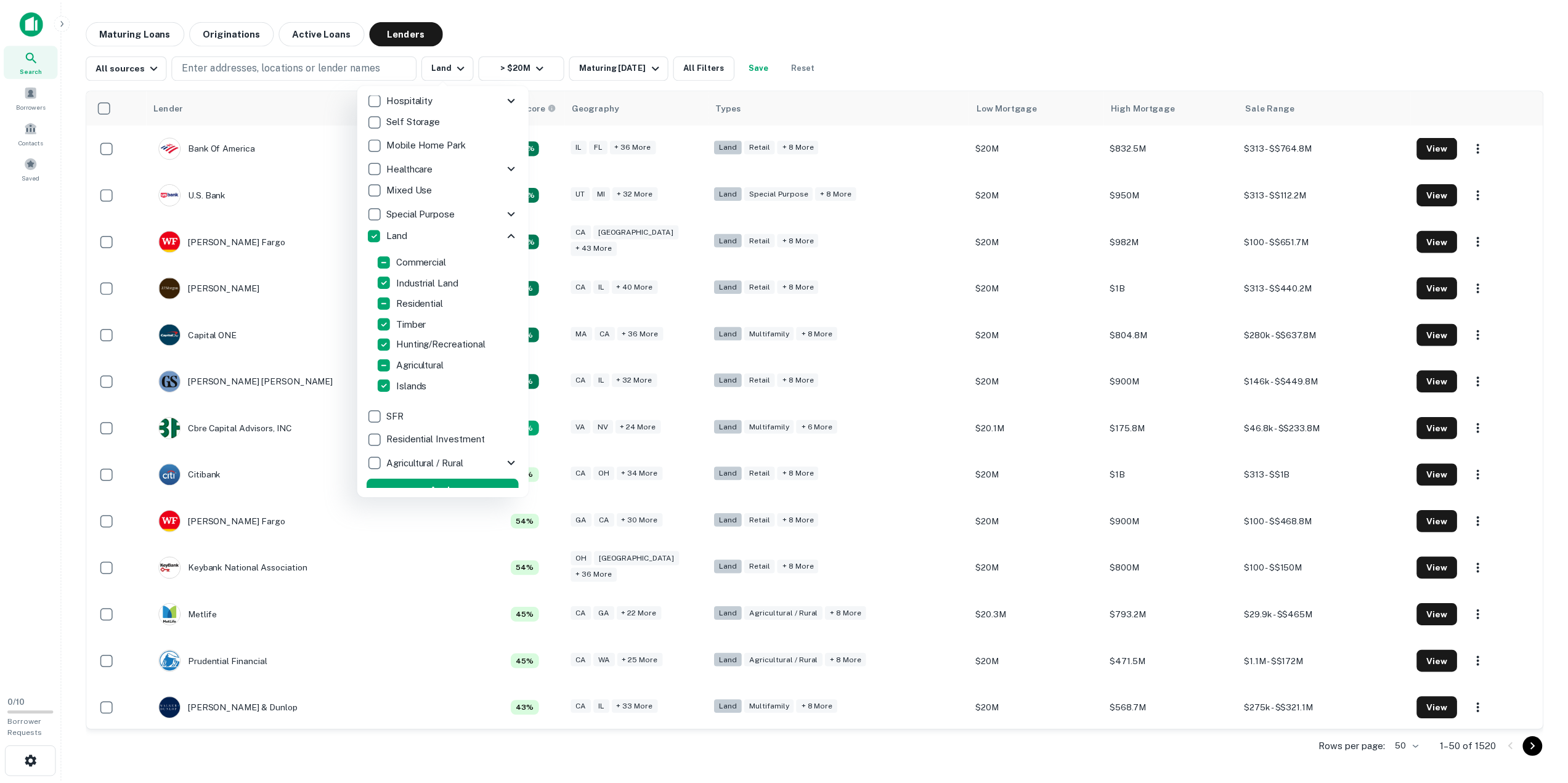
scroll to position [146, 0]
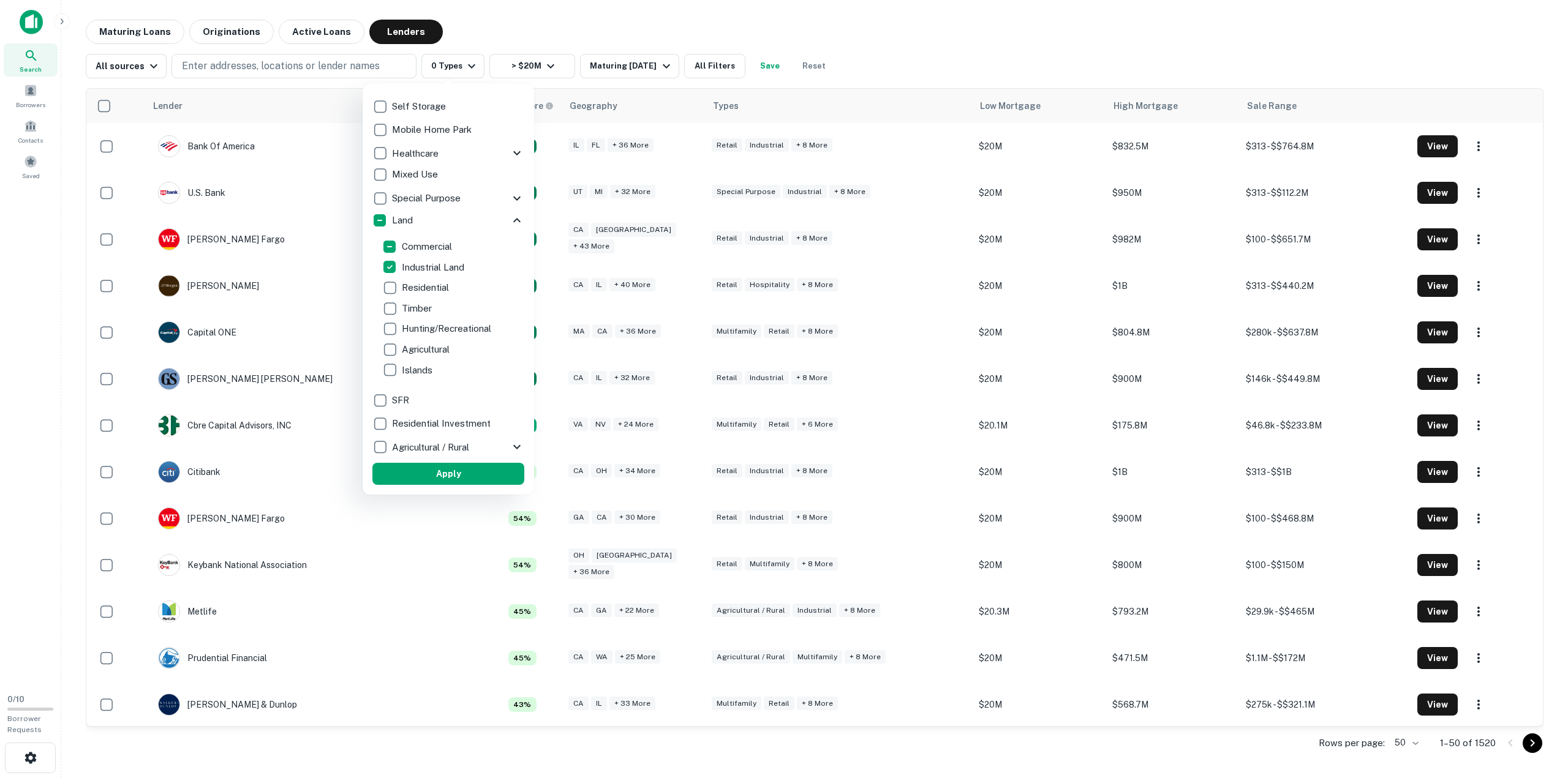
drag, startPoint x: 442, startPoint y: 469, endPoint x: 819, endPoint y: 124, distance: 511.0
click at [444, 469] on button "Apply" at bounding box center [448, 473] width 152 height 22
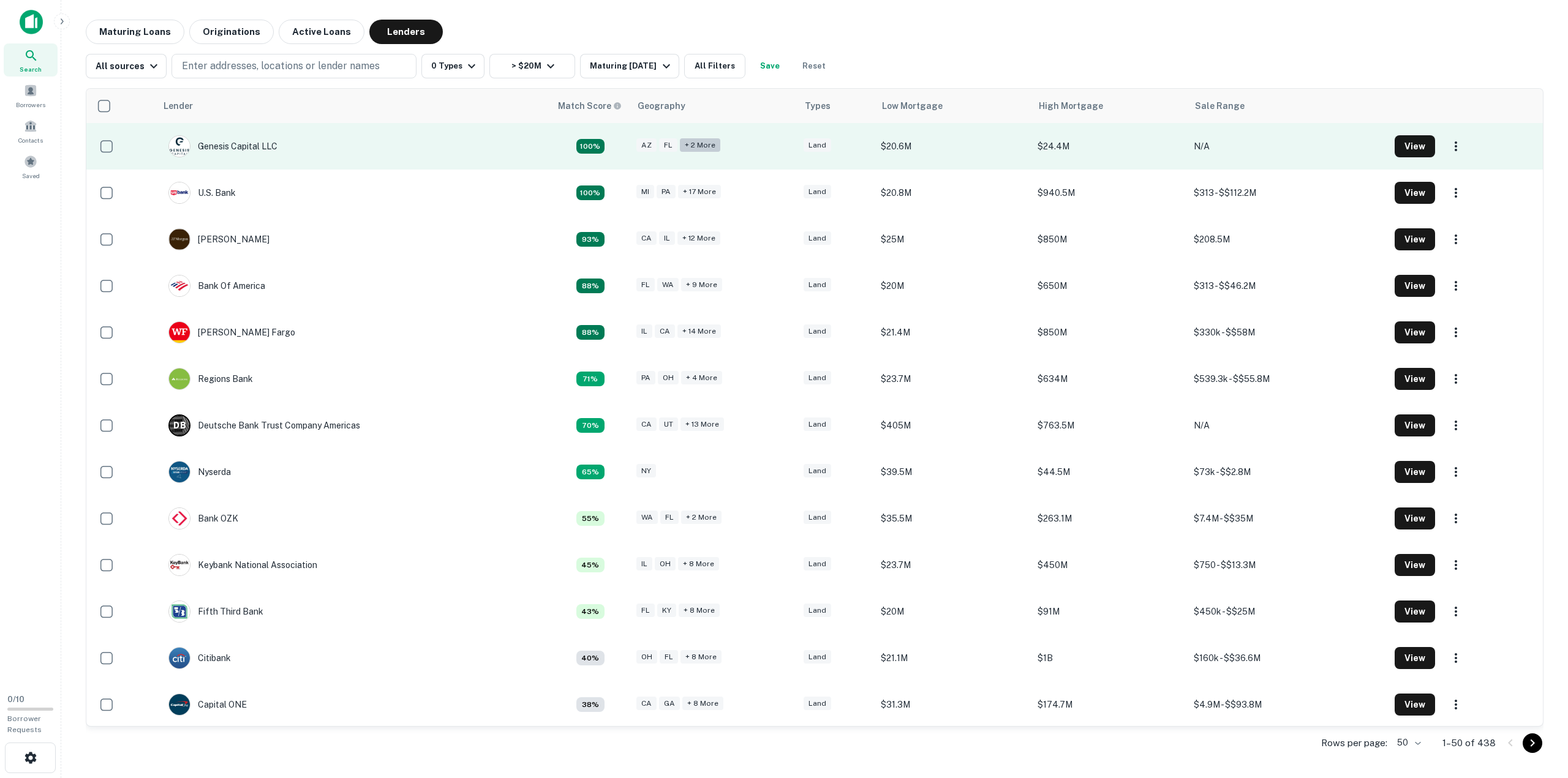
click at [702, 146] on div "+ 2 more" at bounding box center [700, 145] width 40 height 14
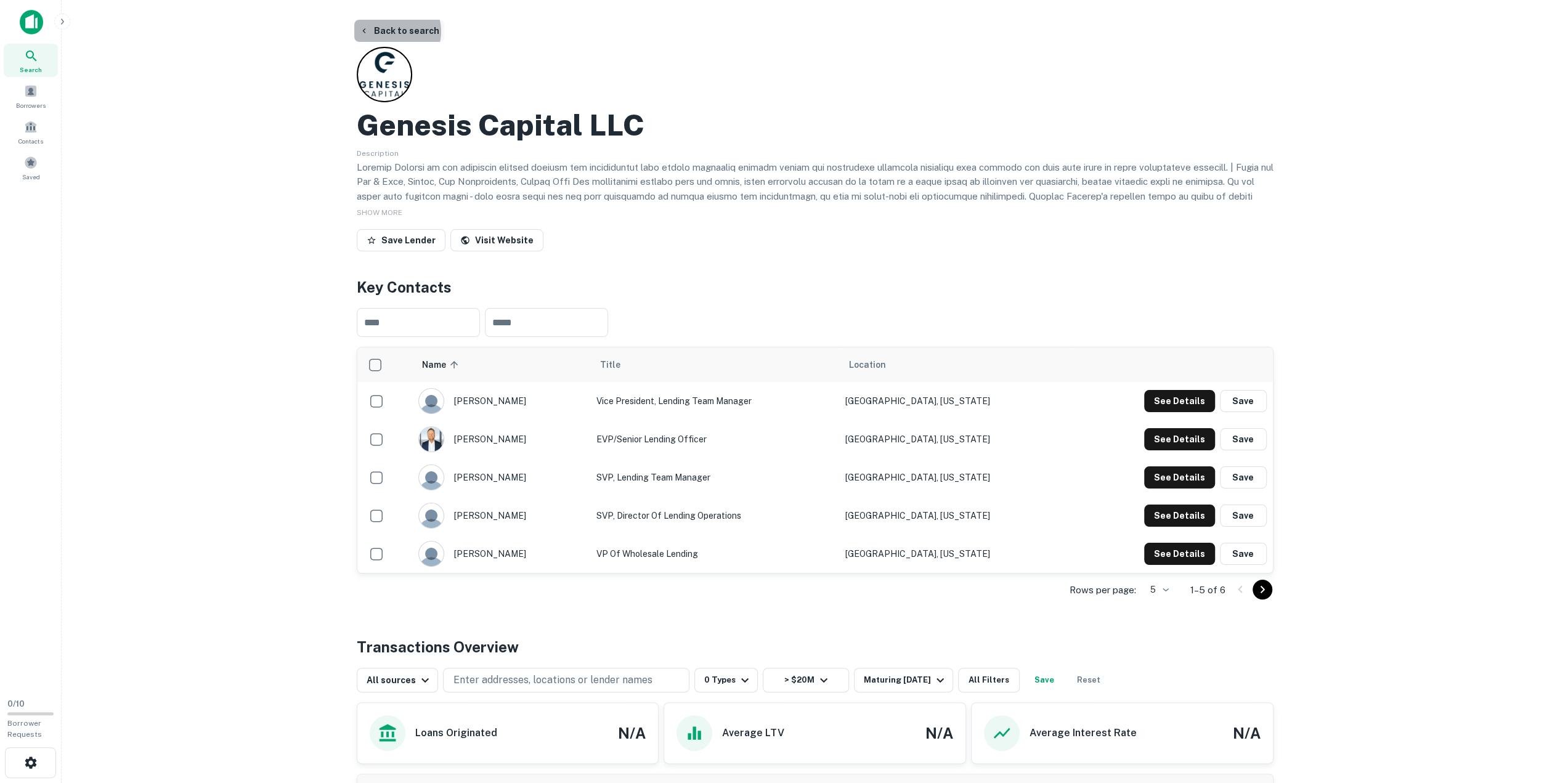
click at [396, 31] on button "Back to search" at bounding box center [398, 31] width 90 height 22
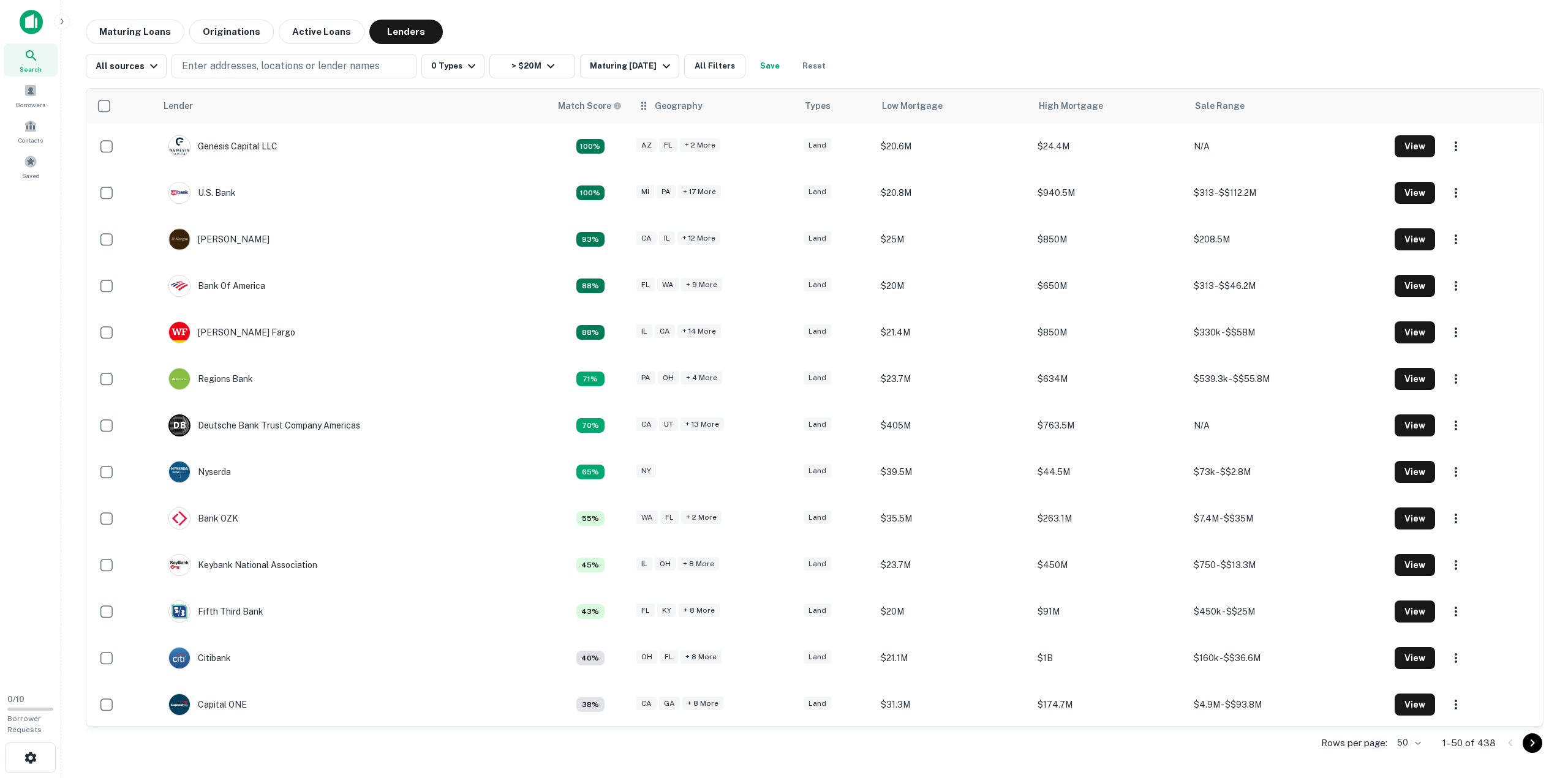
click at [643, 111] on icon at bounding box center [643, 106] width 13 height 15
click at [671, 106] on div "Geography" at bounding box center [679, 106] width 48 height 15
click at [714, 67] on button "All Filters" at bounding box center [714, 65] width 62 height 24
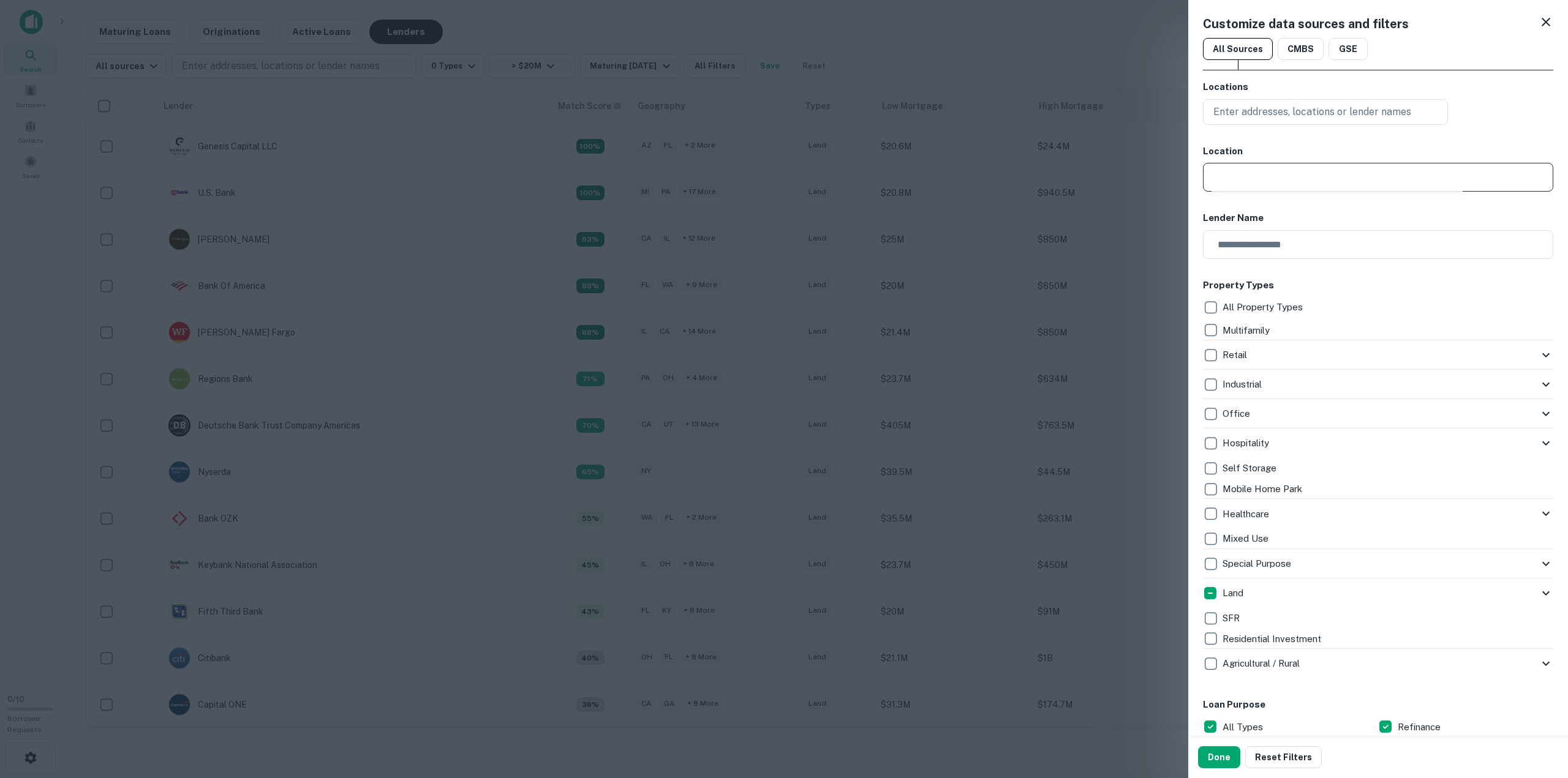
click at [1290, 173] on input "text" at bounding box center [1382, 177] width 342 height 29
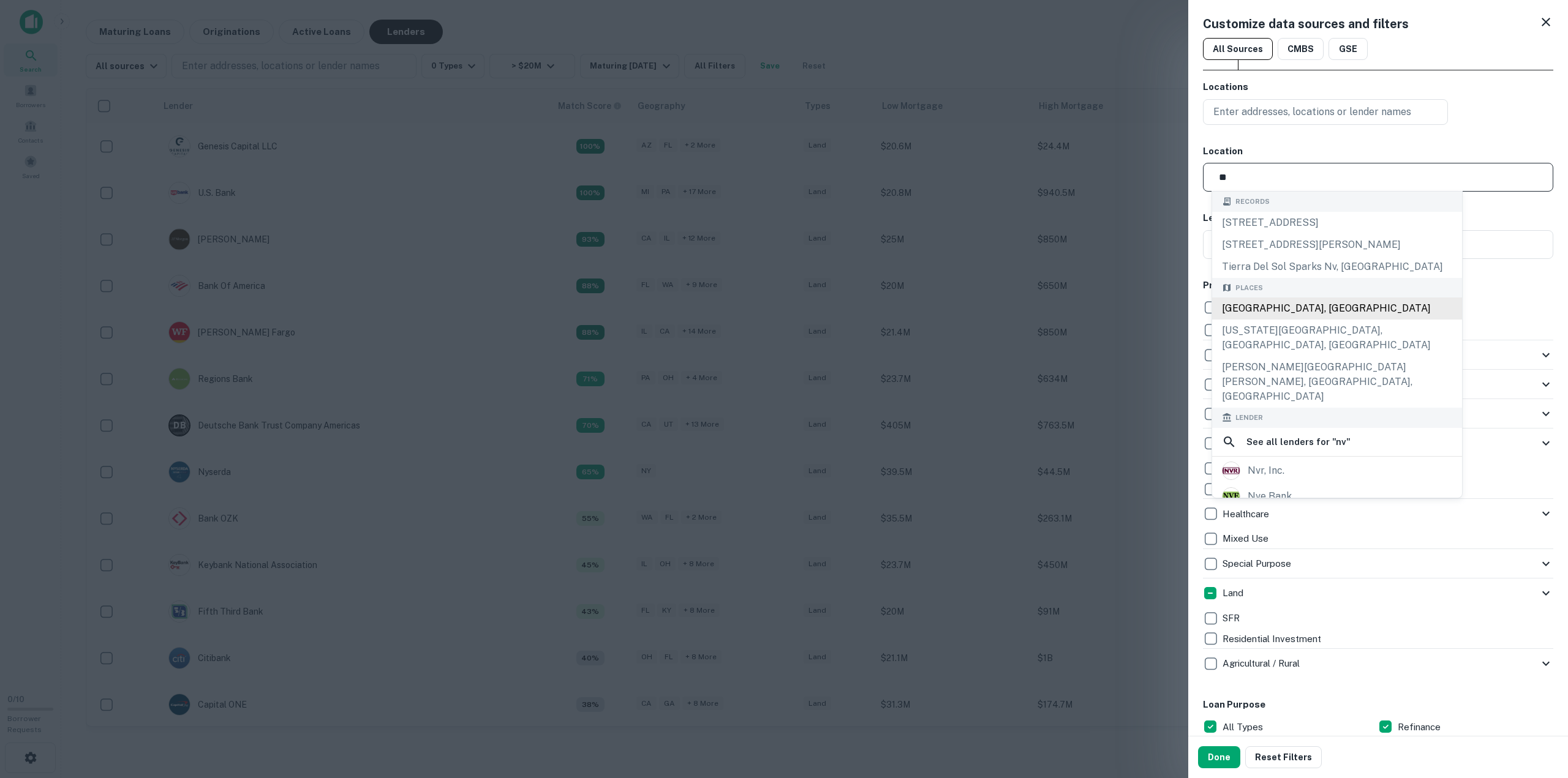
click at [1252, 305] on div "[GEOGRAPHIC_DATA], [GEOGRAPHIC_DATA]" at bounding box center [1337, 308] width 250 height 22
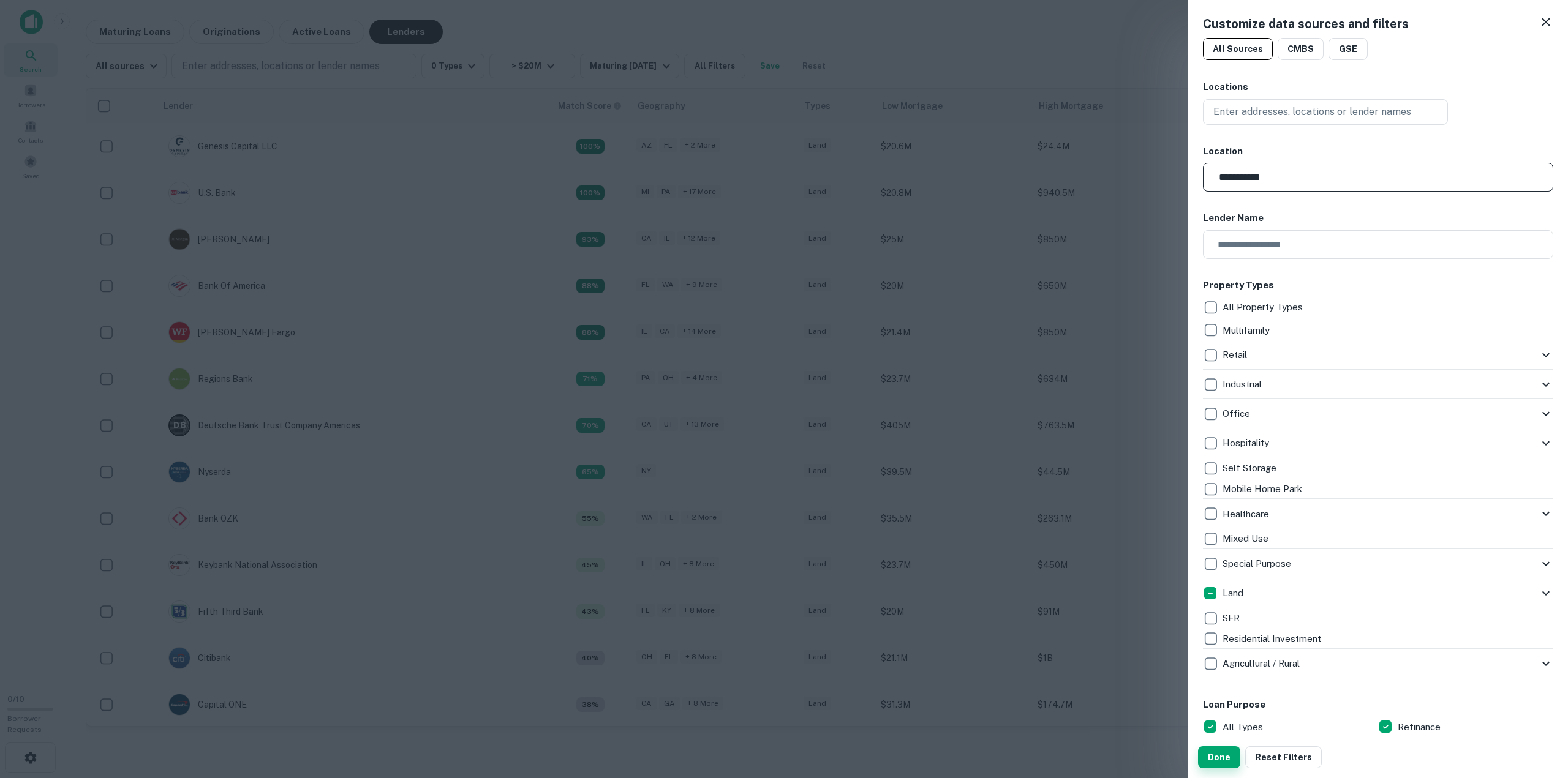
type input "**********"
click at [1219, 757] on button "Done" at bounding box center [1219, 757] width 42 height 22
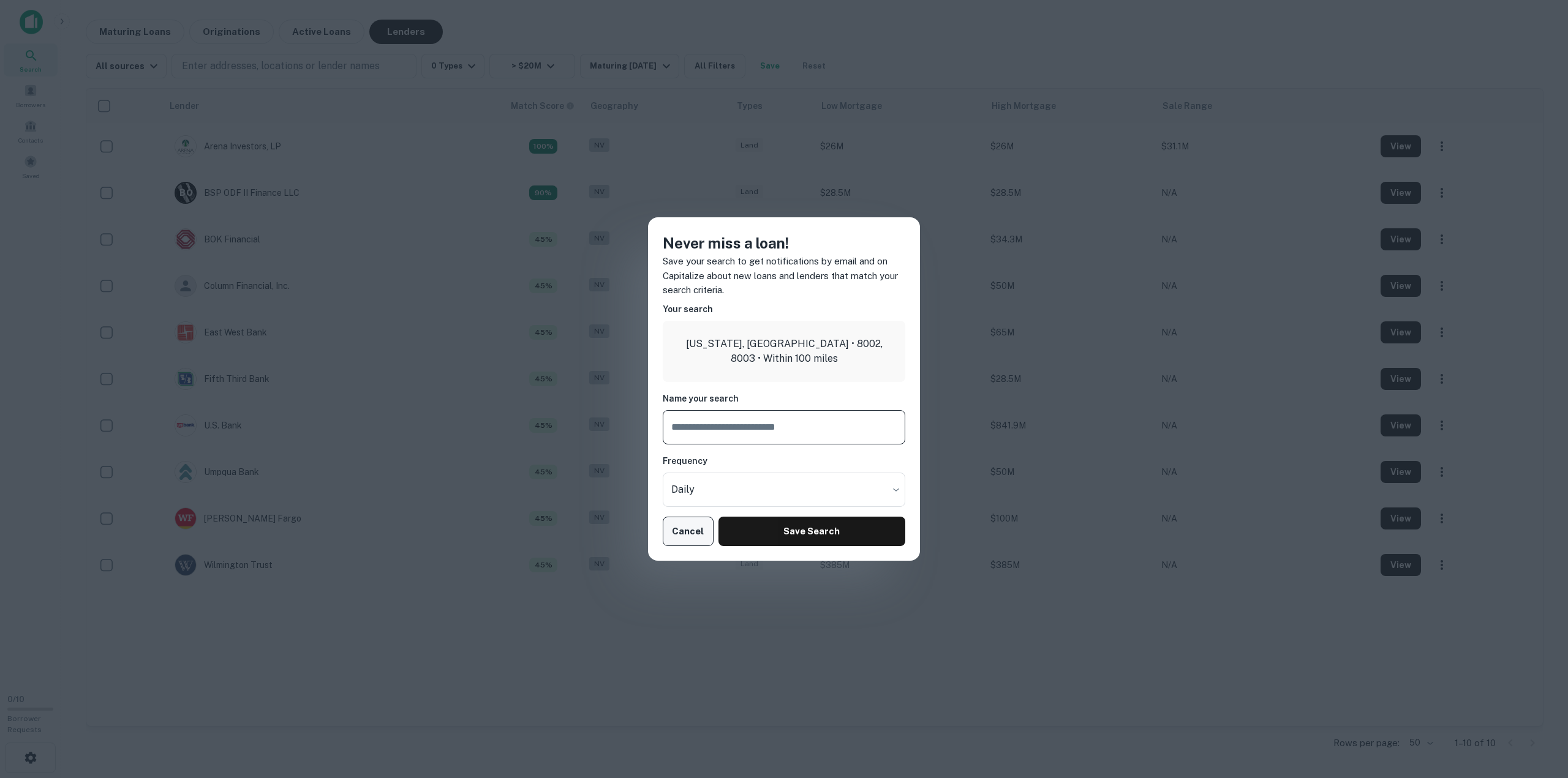
click at [689, 532] on button "Cancel" at bounding box center [688, 531] width 51 height 29
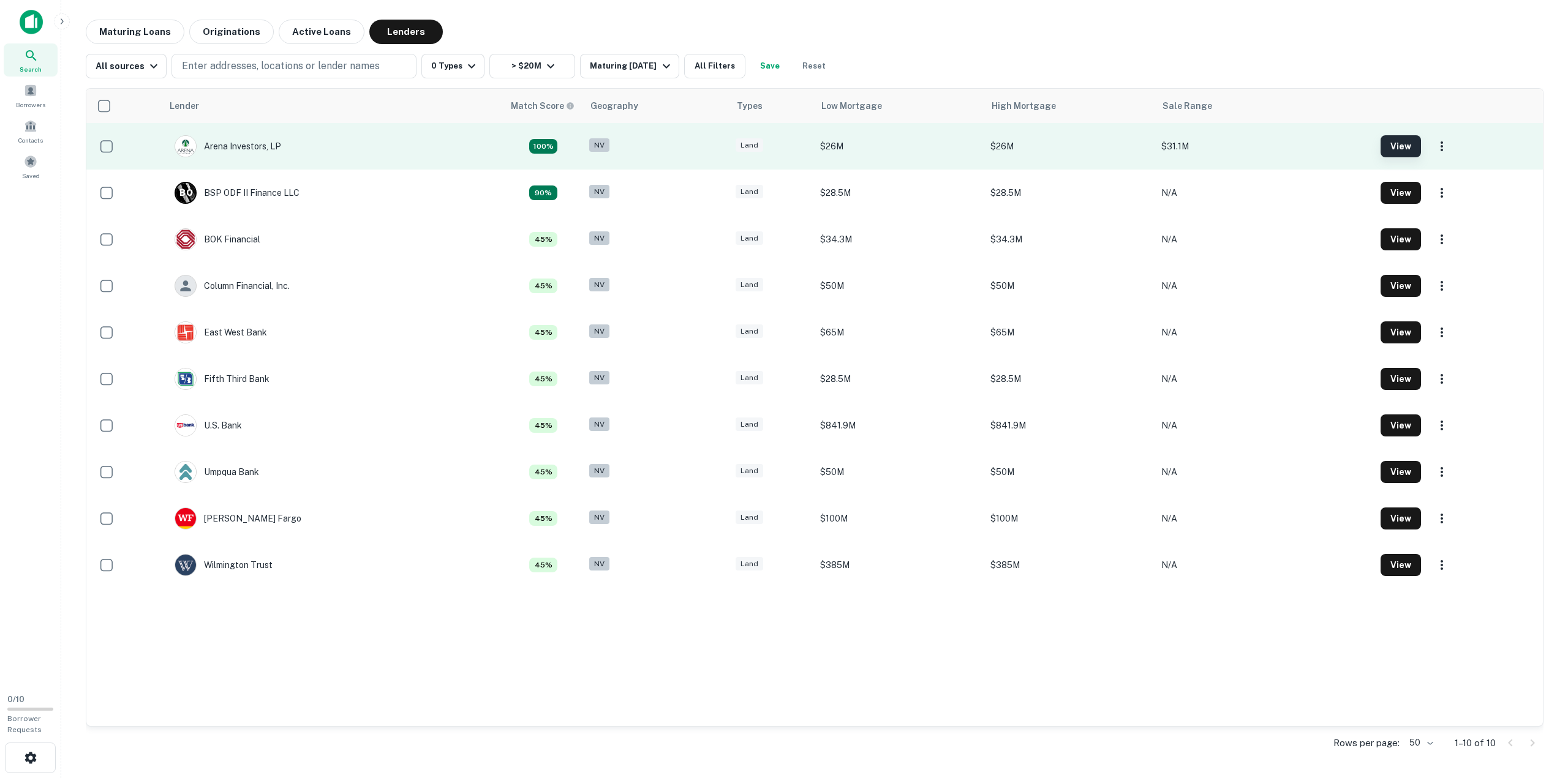
click at [1405, 147] on button "View" at bounding box center [1400, 146] width 40 height 22
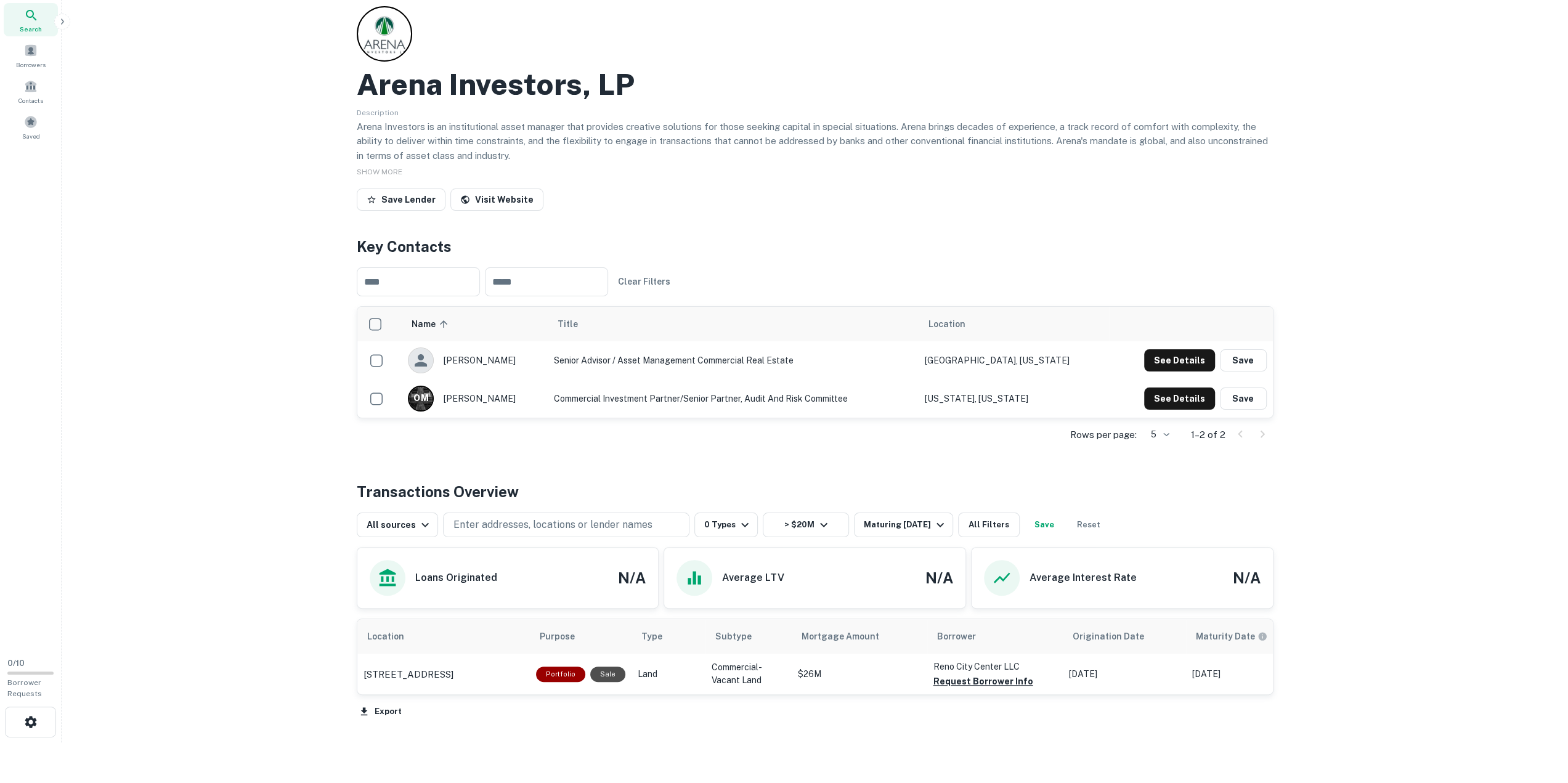
scroll to position [41, 0]
click at [377, 170] on span "SHOW MORE" at bounding box center [379, 171] width 46 height 9
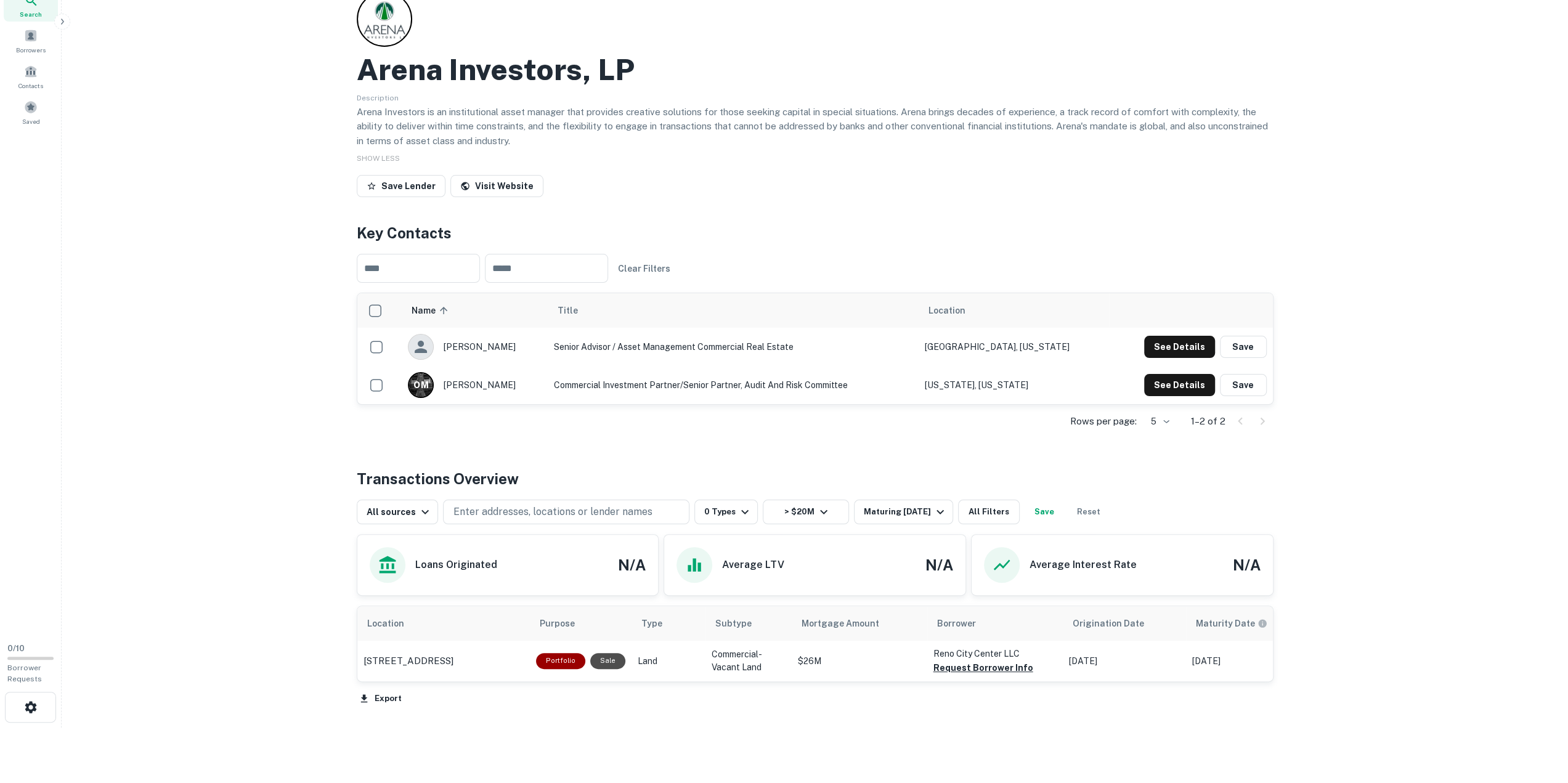
scroll to position [0, 0]
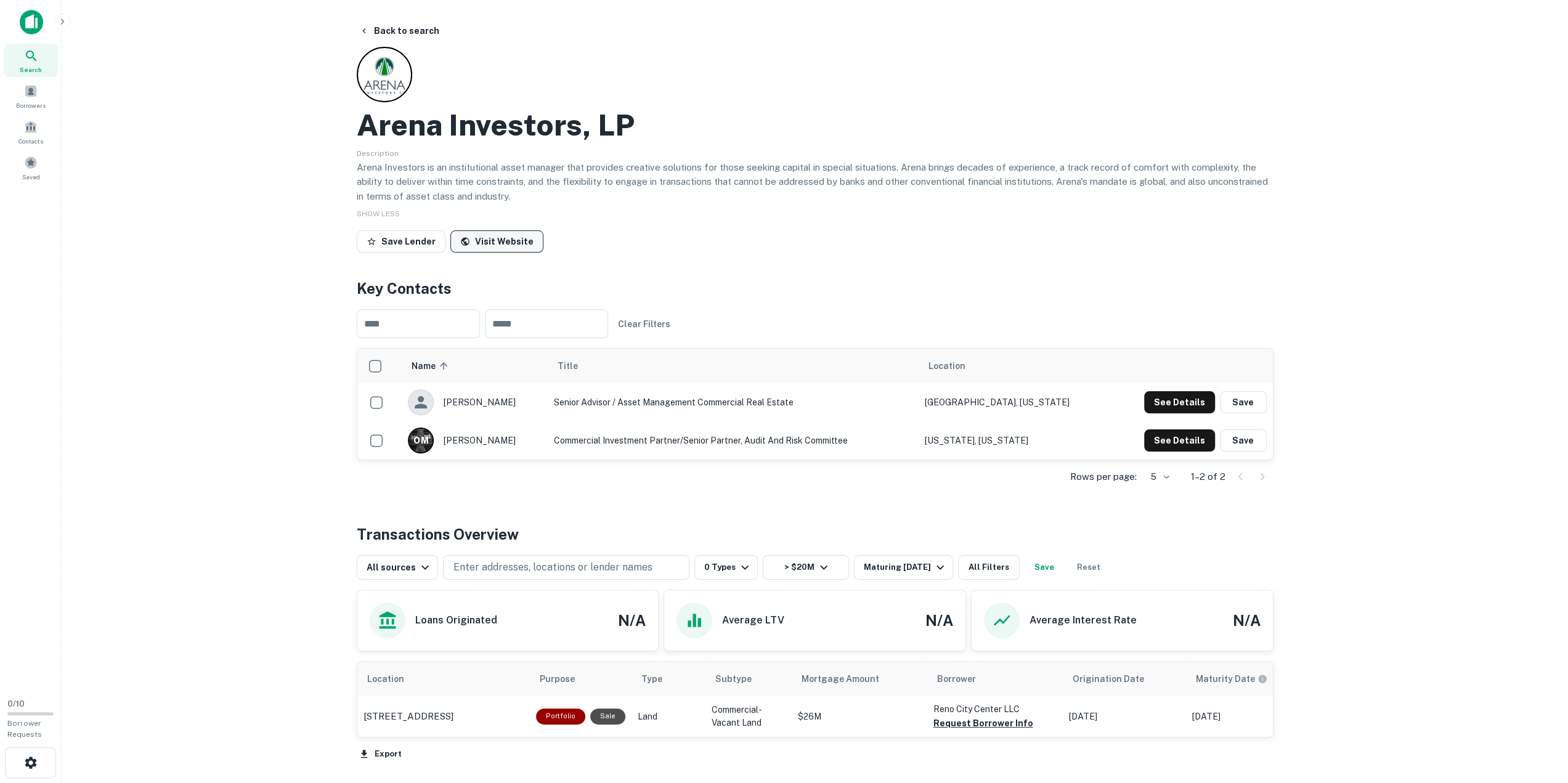
click at [494, 243] on link "Visit Website" at bounding box center [497, 241] width 93 height 22
click at [402, 29] on button "Back to search" at bounding box center [398, 31] width 90 height 22
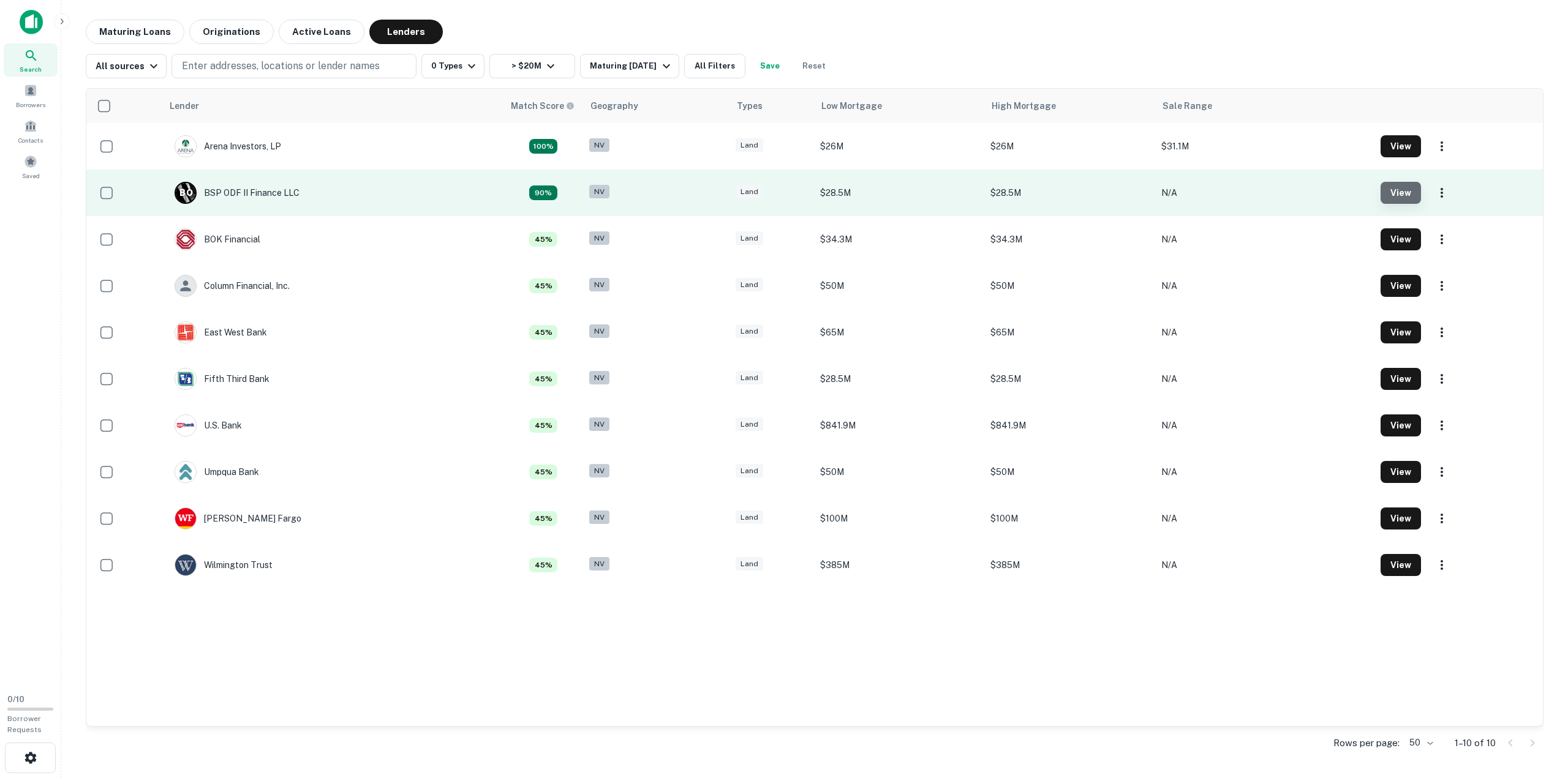
click at [1396, 189] on button "View" at bounding box center [1400, 192] width 40 height 22
